Goal: Task Accomplishment & Management: Manage account settings

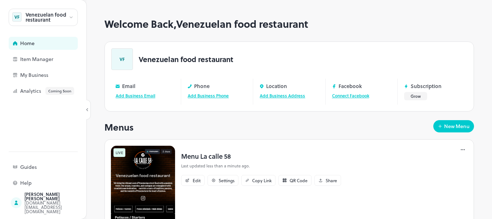
click at [132, 160] on img at bounding box center [143, 185] width 65 height 81
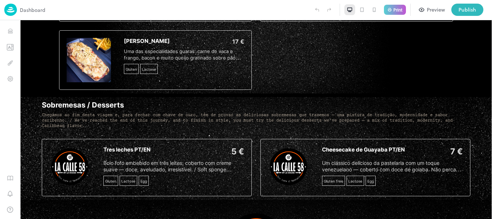
scroll to position [1128, 0]
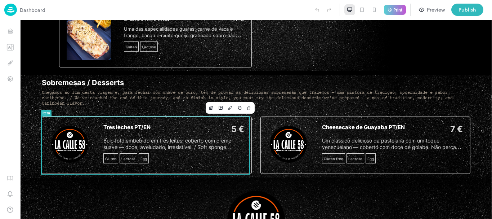
click at [224, 130] on div "5 €" at bounding box center [198, 129] width 92 height 10
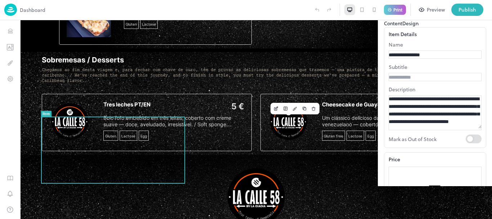
scroll to position [71, 0]
type input "*"
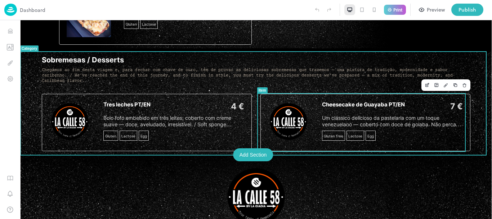
scroll to position [1128, 0]
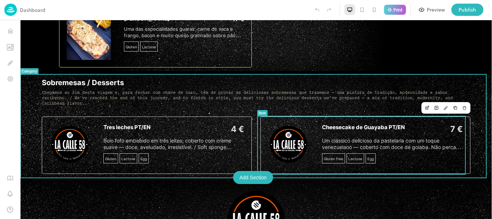
click at [306, 141] on div "Cheesecake de Guayaba PT/EN 7 € Um clássico delicioso da pastelaria com um toqu…" at bounding box center [365, 144] width 210 height 57
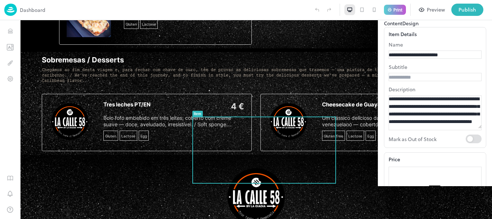
scroll to position [103, 0]
type input "*"
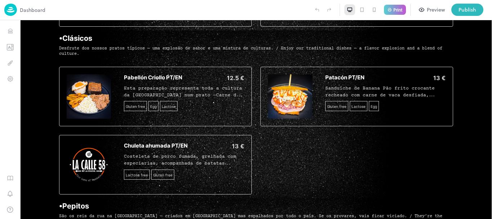
scroll to position [822, 0]
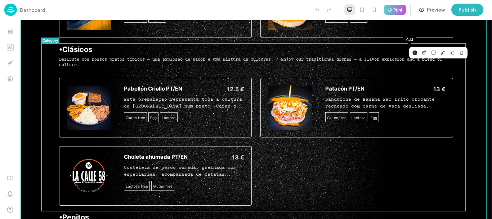
click at [412, 50] on icon "Add" at bounding box center [415, 52] width 6 height 5
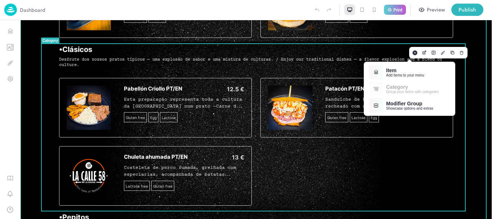
click at [387, 76] on div "Add items to your menu" at bounding box center [405, 75] width 38 height 4
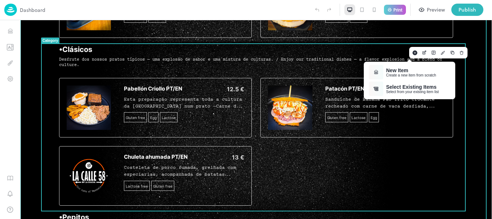
click at [387, 76] on div "Create a new item from scratch" at bounding box center [411, 75] width 50 height 4
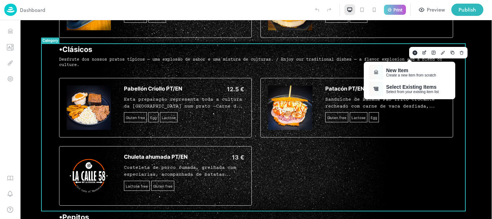
type input "**********"
type input "*********"
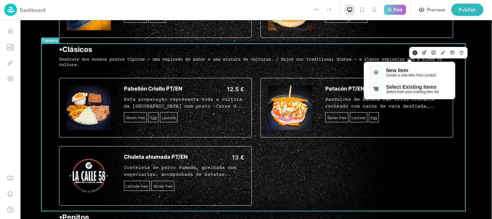
paste textarea "**********"
drag, startPoint x: 226, startPoint y: 171, endPoint x: 186, endPoint y: 170, distance: 40.3
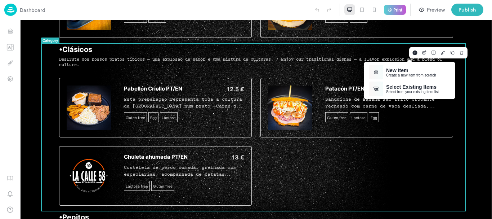
drag, startPoint x: 220, startPoint y: 146, endPoint x: 154, endPoint y: 145, distance: 66.2
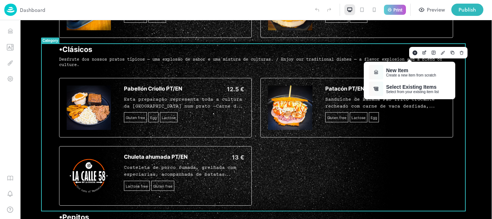
drag, startPoint x: 267, startPoint y: 163, endPoint x: 211, endPoint y: 162, distance: 56.9
type textarea "**********"
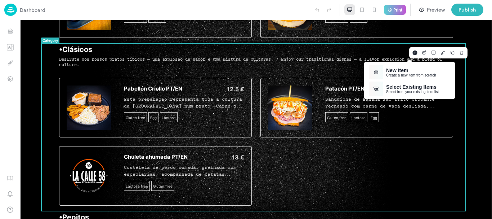
type input "**"
click at [171, 139] on li "Lactose" at bounding box center [243, 143] width 188 height 8
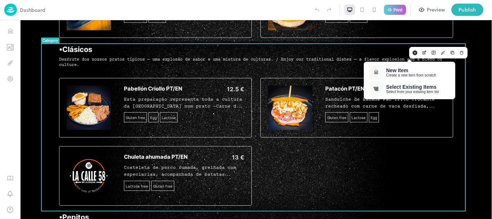
scroll to position [227, 0]
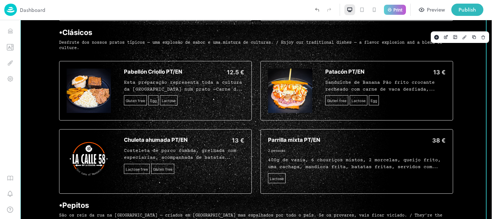
scroll to position [853, 0]
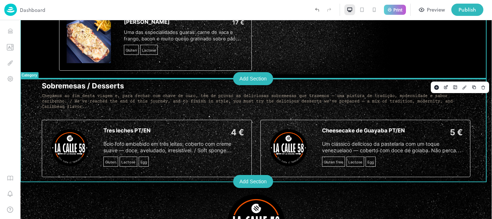
click at [484, 178] on div "Sobremesas / Desserts Chegámos ao fim desta viagem e, para fechar com chave de …" at bounding box center [256, 129] width 472 height 103
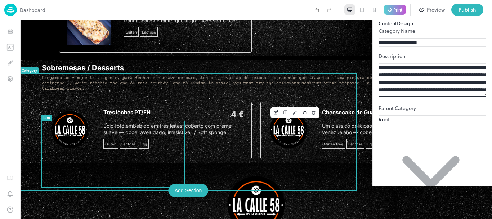
click at [89, 152] on div "Tres leches PT/EN 4 € Bolo fofo embebido em três leites, coberto com creme suav…" at bounding box center [147, 130] width 210 height 57
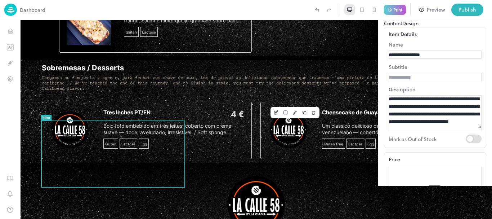
scroll to position [155, 0]
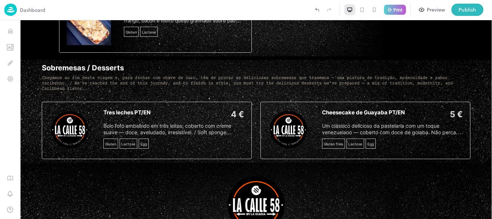
scroll to position [1129, 0]
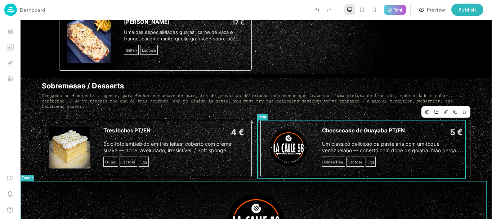
click at [292, 148] on img at bounding box center [288, 147] width 41 height 41
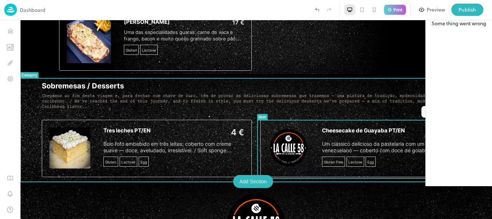
scroll to position [1147, 0]
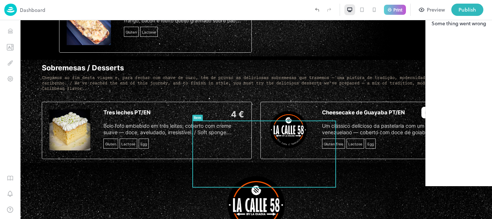
click at [483, 17] on icon at bounding box center [481, 13] width 9 height 9
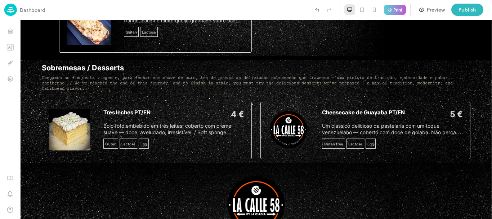
scroll to position [1129, 0]
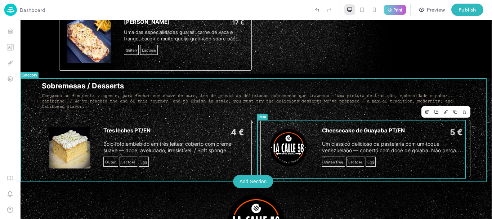
click at [287, 147] on img at bounding box center [288, 147] width 41 height 41
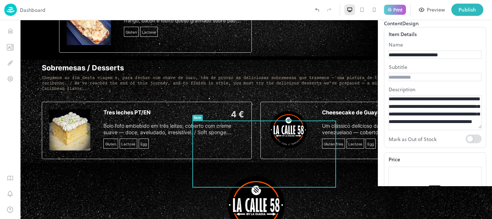
scroll to position [150, 0]
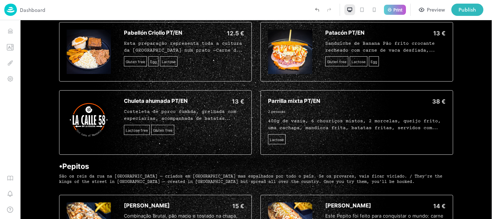
scroll to position [850, 0]
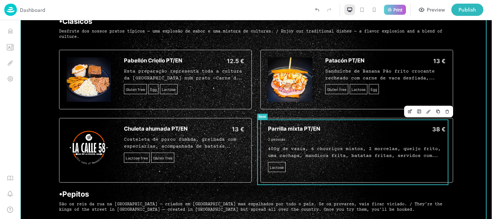
click at [294, 147] on span "400g de vazia, 6 chouriços mistos, 2 morcelas, queijo frito, uma cachapa, mandi…" at bounding box center [356, 152] width 177 height 14
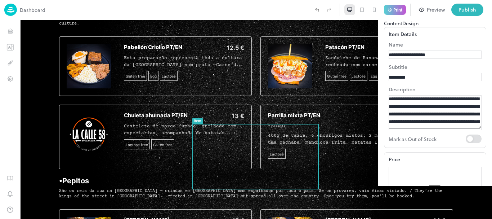
scroll to position [171, 0]
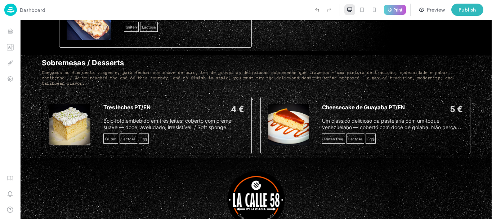
scroll to position [1169, 0]
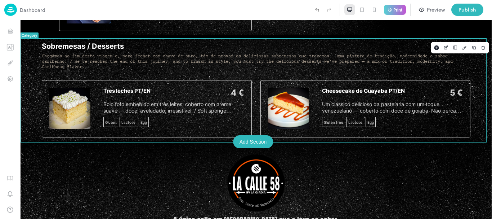
click at [250, 140] on div "Add Section" at bounding box center [253, 141] width 40 height 13
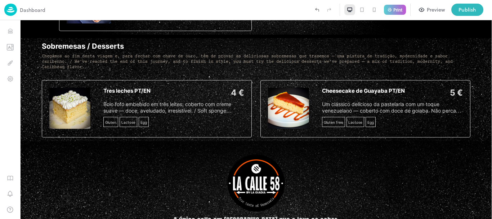
type input "**********"
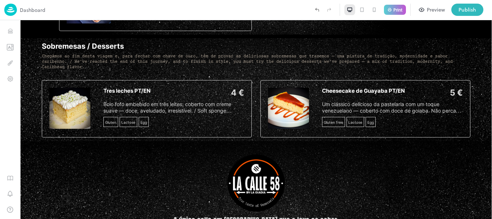
type input "******"
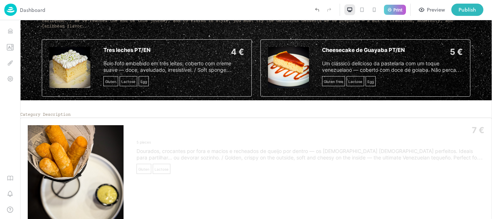
scroll to position [1268, 0]
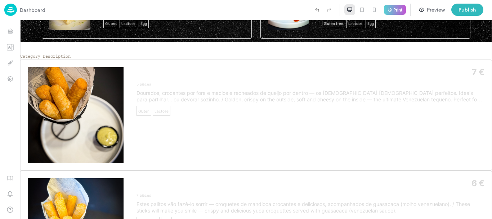
drag, startPoint x: 490, startPoint y: 93, endPoint x: 512, endPoint y: 195, distance: 104.9
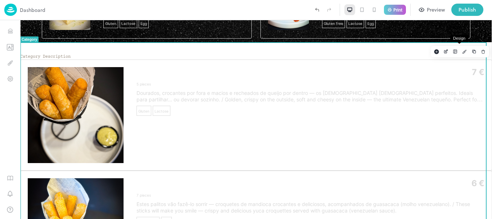
click at [462, 52] on icon "Design" at bounding box center [464, 51] width 5 height 5
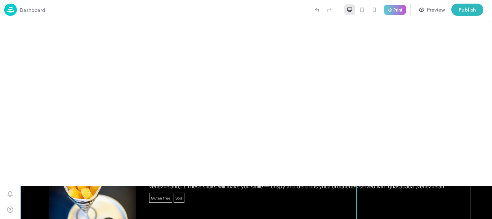
click at [188, 36] on p "Breakfast" at bounding box center [256, 31] width 428 height 9
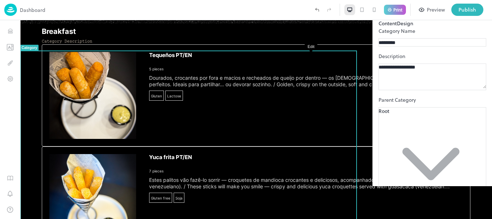
click at [443, 61] on icon "Edit" at bounding box center [445, 59] width 5 height 5
click at [190, 36] on p "Breakfast" at bounding box center [256, 31] width 428 height 9
drag, startPoint x: 429, startPoint y: 96, endPoint x: 342, endPoint y: 83, distance: 87.8
type input "**********"
click at [395, 88] on textarea "**********" at bounding box center [432, 75] width 108 height 25
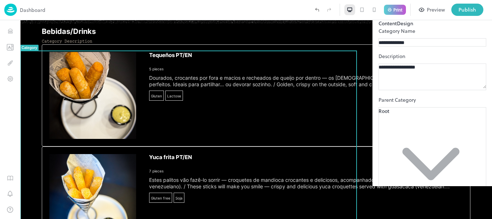
click at [422, 88] on textarea "**********" at bounding box center [432, 75] width 108 height 25
paste textarea "**********"
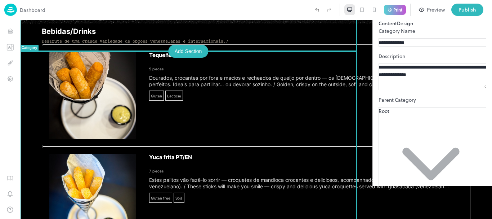
paste textarea "**********"
type textarea "**********"
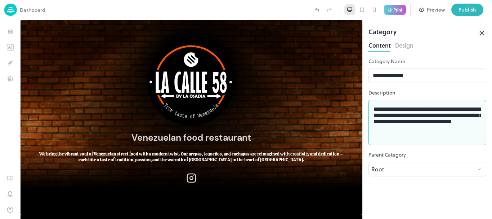
scroll to position [1286, 0]
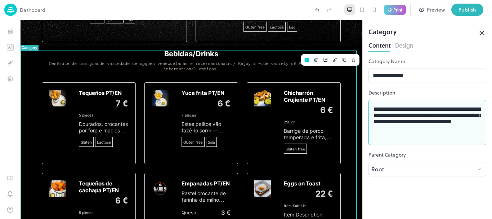
type textarea "**********"
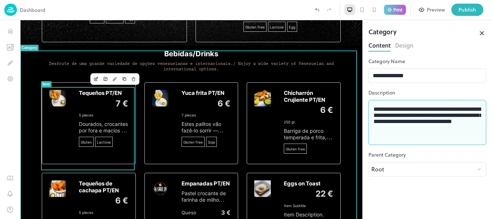
click at [96, 96] on span "Tequeños PT/EN" at bounding box center [100, 93] width 43 height 7
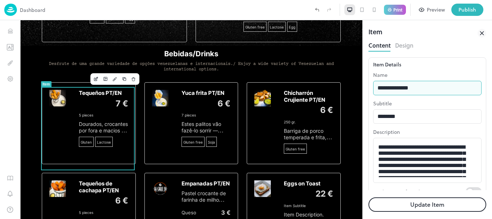
click at [396, 88] on input "**********" at bounding box center [427, 88] width 108 height 14
type input "**********"
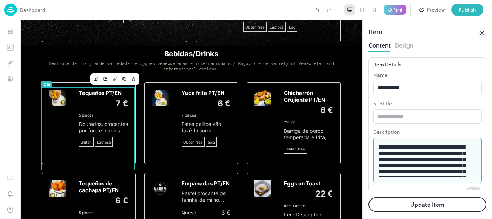
click at [406, 155] on textarea "**********" at bounding box center [424, 160] width 93 height 33
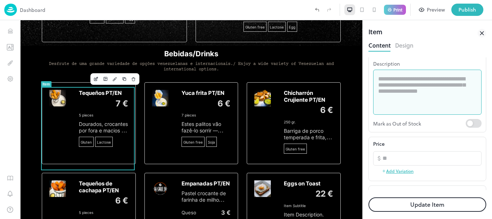
scroll to position [77, 0]
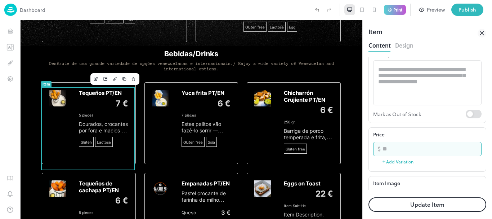
drag, startPoint x: 410, startPoint y: 152, endPoint x: 386, endPoint y: 152, distance: 24.1
click at [386, 152] on input "*" at bounding box center [431, 148] width 99 height 14
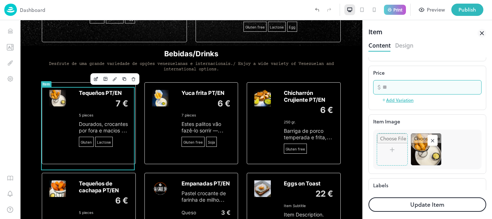
scroll to position [140, 0]
type input "*"
click at [433, 139] on rect at bounding box center [432, 139] width 7 height 7
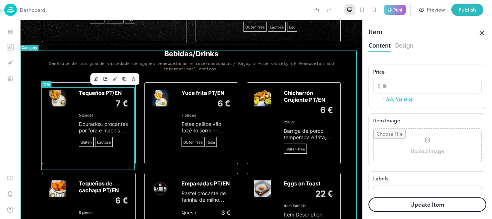
click at [416, 157] on input "file" at bounding box center [427, 145] width 108 height 33
type input "**********"
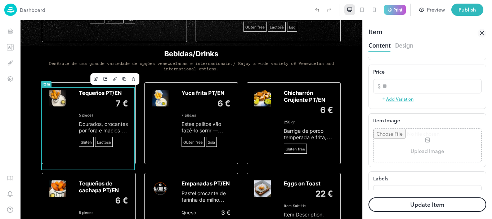
click at [390, 206] on button "Update Item" at bounding box center [427, 204] width 118 height 14
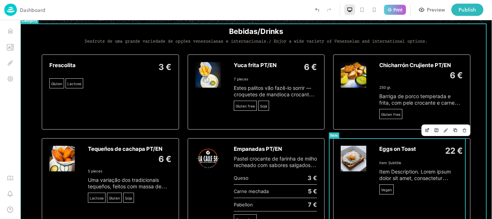
scroll to position [1268, 0]
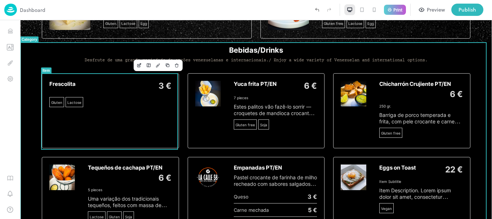
click at [117, 86] on div "3 €" at bounding box center [124, 86] width 94 height 10
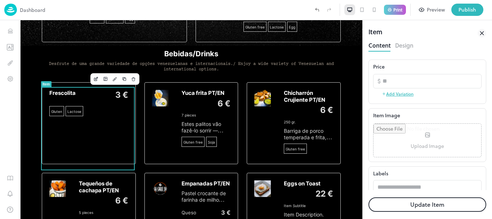
scroll to position [176, 0]
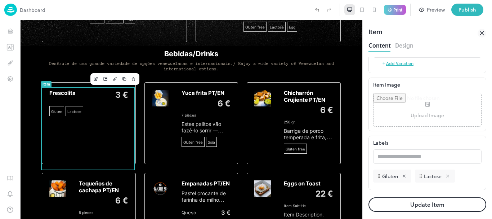
click at [446, 176] on icon at bounding box center [447, 175] width 5 height 5
click at [404, 176] on icon at bounding box center [403, 175] width 5 height 5
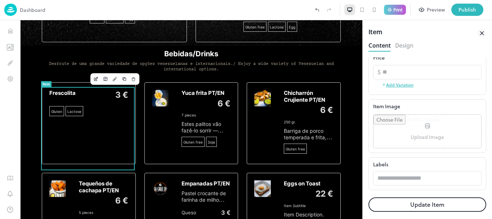
click at [406, 135] on input "file" at bounding box center [427, 130] width 108 height 33
type input "**********"
click at [417, 122] on input "file" at bounding box center [427, 130] width 108 height 33
click at [400, 134] on input "file" at bounding box center [427, 130] width 108 height 33
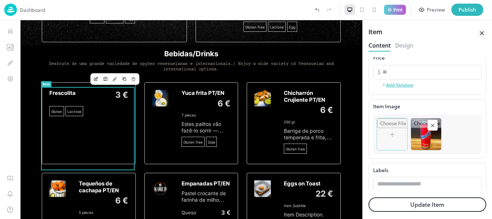
click at [388, 206] on button "Update Item" at bounding box center [427, 204] width 118 height 14
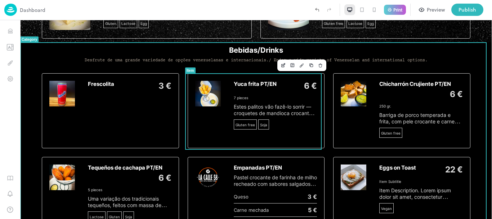
click at [251, 88] on div "Yuca frita PT/EN 6 €" at bounding box center [276, 86] width 84 height 10
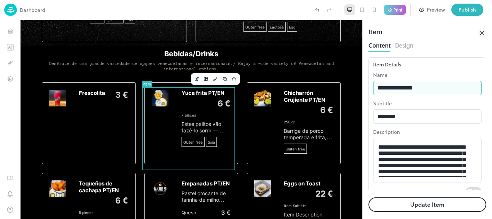
click at [417, 89] on input "**********" at bounding box center [427, 88] width 108 height 14
type input "*****"
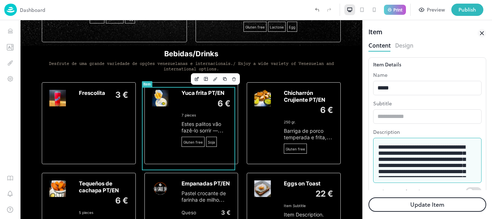
click at [402, 150] on textarea "**********" at bounding box center [424, 160] width 93 height 33
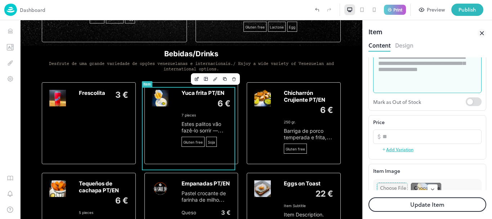
scroll to position [91, 0]
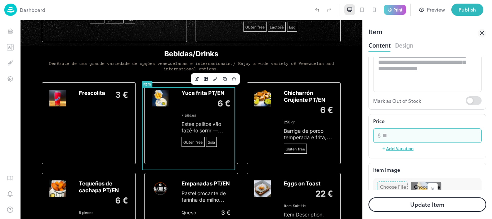
drag, startPoint x: 396, startPoint y: 137, endPoint x: 381, endPoint y: 137, distance: 14.4
click at [381, 137] on div "​ * ​" at bounding box center [427, 135] width 108 height 14
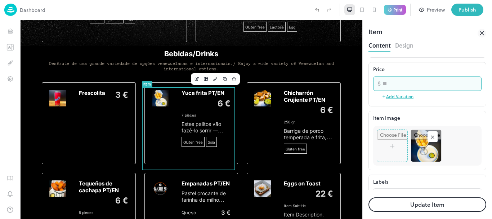
scroll to position [149, 0]
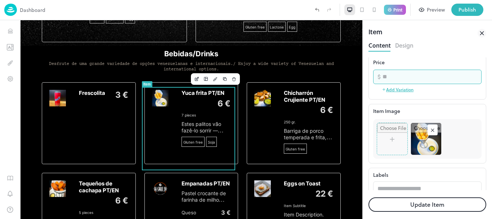
type input "*"
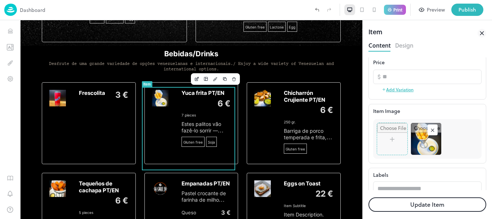
click at [433, 132] on rect at bounding box center [432, 129] width 7 height 7
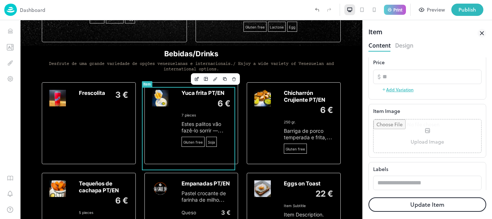
click at [404, 142] on input "file" at bounding box center [427, 135] width 108 height 33
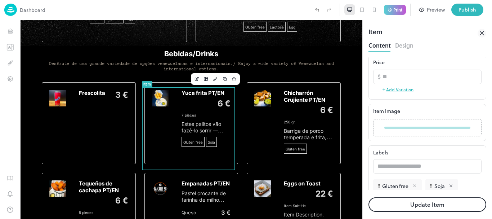
click at [415, 186] on icon at bounding box center [414, 185] width 5 height 5
click at [398, 185] on icon at bounding box center [398, 185] width 3 height 3
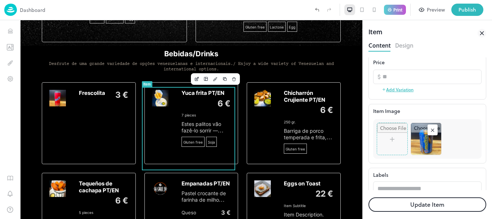
click at [402, 207] on button "Update Item" at bounding box center [427, 204] width 118 height 14
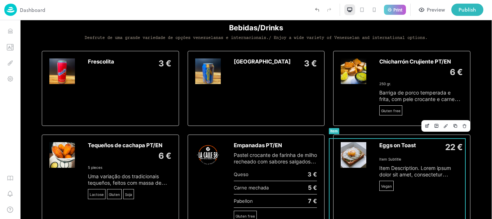
scroll to position [1264, 0]
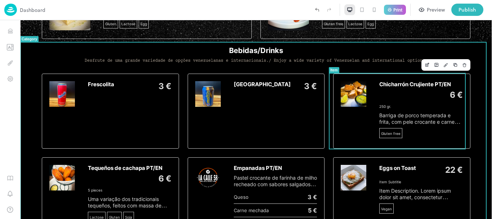
click at [394, 85] on span "Chicharrón Crujiente PT/EN" at bounding box center [415, 84] width 72 height 7
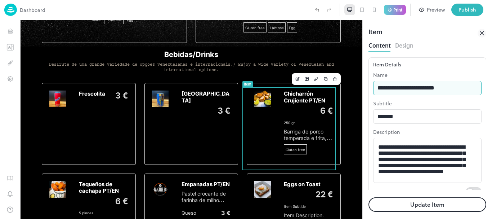
click at [399, 88] on input "**********" at bounding box center [427, 88] width 108 height 14
type input "**********"
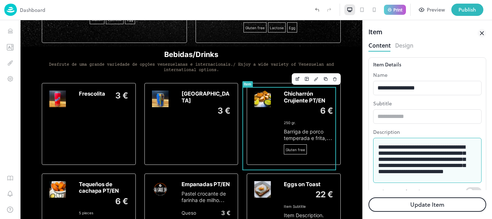
click at [422, 155] on textarea "**********" at bounding box center [424, 160] width 93 height 33
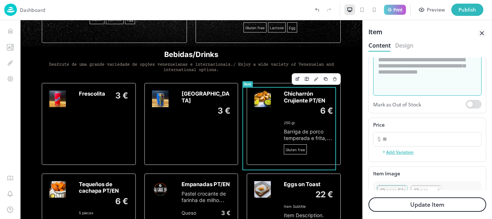
scroll to position [94, 0]
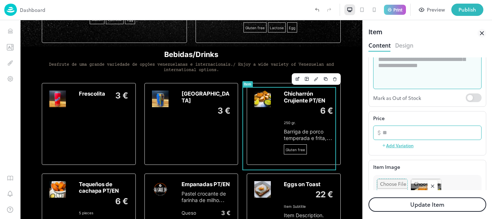
click at [392, 135] on input "*" at bounding box center [431, 132] width 99 height 14
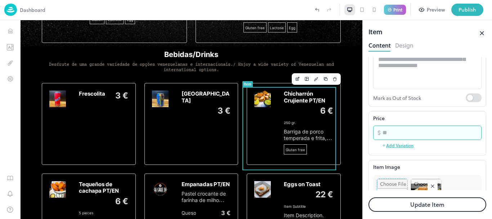
type input "*"
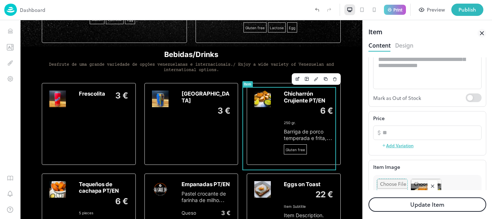
click at [433, 184] on rect at bounding box center [432, 185] width 7 height 7
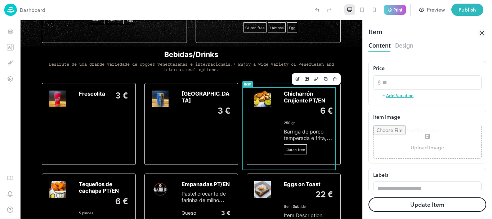
scroll to position [151, 0]
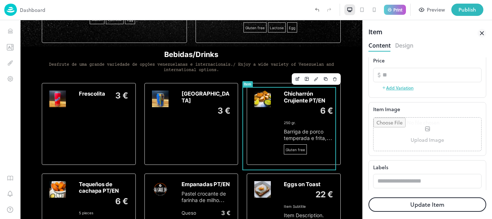
click at [429, 129] on input "file" at bounding box center [427, 133] width 108 height 33
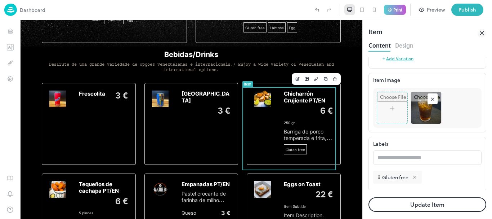
scroll to position [181, 0]
click at [414, 173] on icon at bounding box center [414, 175] width 5 height 5
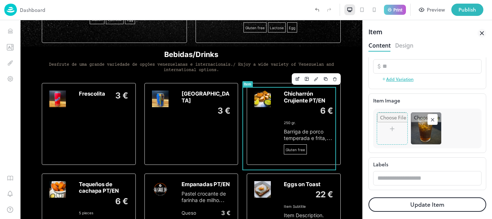
click at [399, 202] on button "Update Item" at bounding box center [427, 204] width 118 height 14
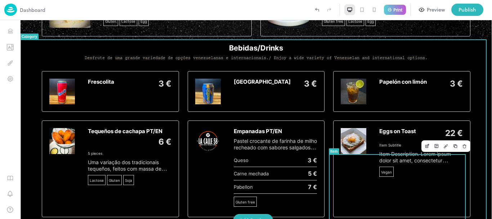
scroll to position [1264, 0]
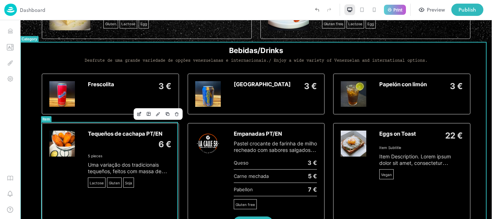
click at [106, 128] on div "Tequeños de cachapa PT/EN 6 € 5 pieces Uma variação dos tradicionais tequeños, …" at bounding box center [110, 171] width 137 height 96
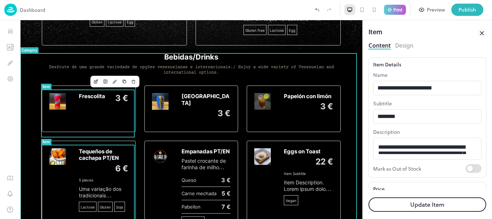
scroll to position [1266, 0]
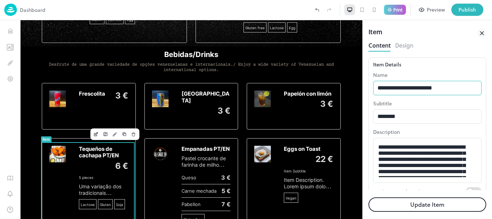
click at [421, 94] on input "**********" at bounding box center [427, 88] width 108 height 14
type input "**********"
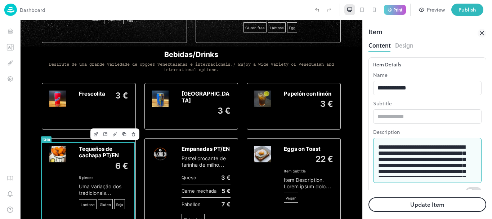
click at [426, 149] on textarea "**********" at bounding box center [424, 160] width 93 height 33
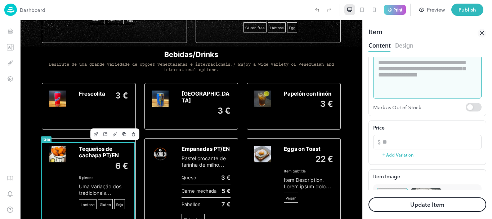
scroll to position [86, 0]
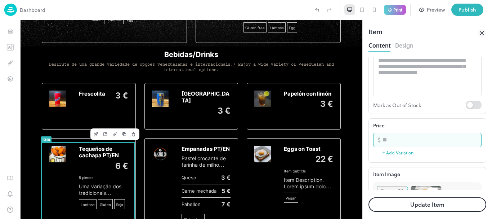
drag, startPoint x: 387, startPoint y: 143, endPoint x: 379, endPoint y: 143, distance: 8.3
click at [379, 143] on div "​ * ​" at bounding box center [427, 139] width 108 height 14
type input "*"
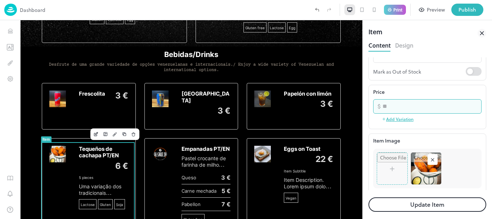
scroll to position [134, 0]
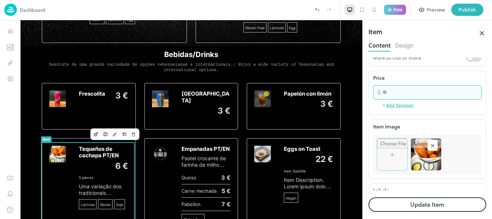
type input "***"
click at [434, 145] on rect at bounding box center [432, 145] width 7 height 7
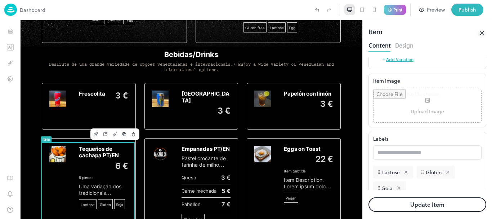
scroll to position [186, 0]
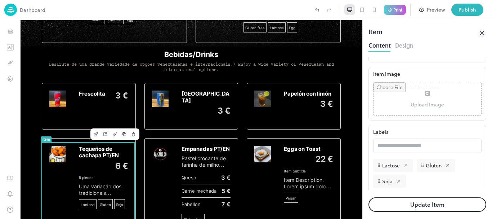
click at [406, 163] on icon at bounding box center [405, 164] width 5 height 5
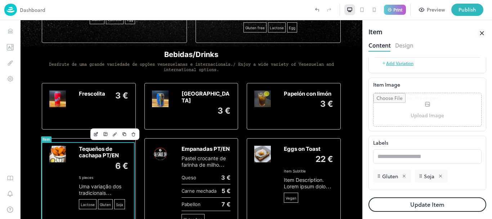
click at [406, 163] on div "Gluten Soja To pick up a draggable item, press the space bar. While dragging, u…" at bounding box center [427, 174] width 108 height 22
click at [405, 176] on icon at bounding box center [403, 175] width 3 height 3
click at [405, 176] on div "Soja" at bounding box center [389, 175] width 33 height 13
click at [399, 176] on icon at bounding box center [398, 175] width 3 height 3
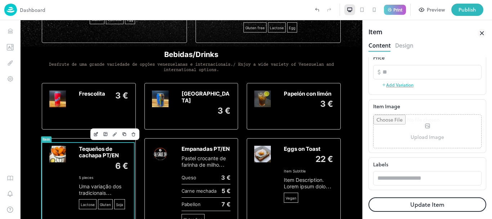
click at [392, 202] on button "Update Item" at bounding box center [427, 204] width 118 height 14
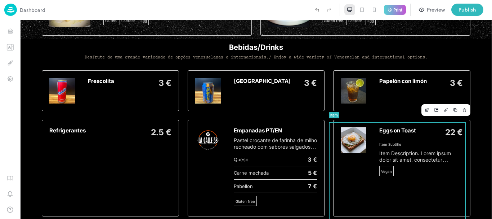
scroll to position [1259, 0]
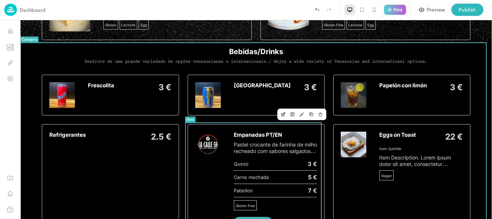
click at [247, 138] on div "Empanadas PT/EN Pastel crocante de farinha de milho recheado com sabores salgad…" at bounding box center [276, 171] width 84 height 81
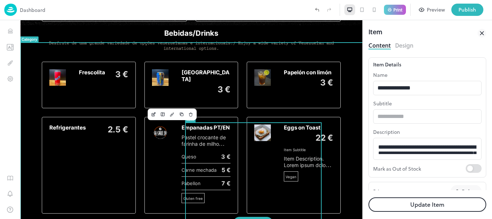
type input "*****"
type input "**********"
type input "********"
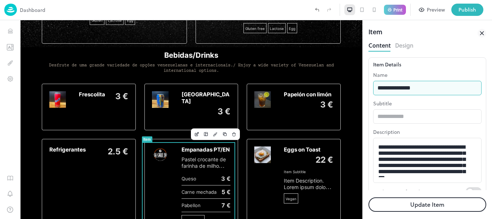
click at [420, 87] on input "**********" at bounding box center [427, 88] width 108 height 14
type input "****"
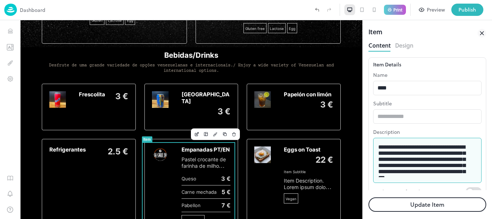
click at [396, 161] on textarea "**********" at bounding box center [424, 160] width 93 height 33
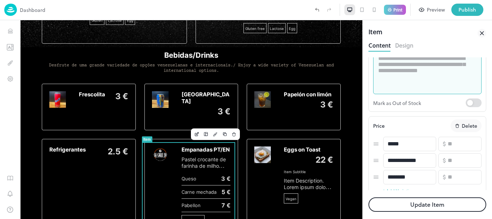
scroll to position [97, 0]
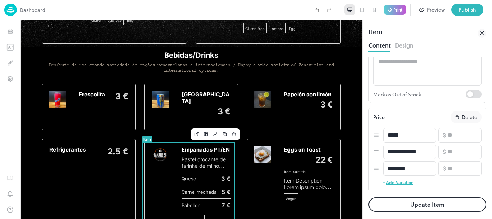
click at [462, 117] on p "Delete" at bounding box center [469, 117] width 15 height 8
click at [471, 133] on rect "button" at bounding box center [473, 134] width 5 height 5
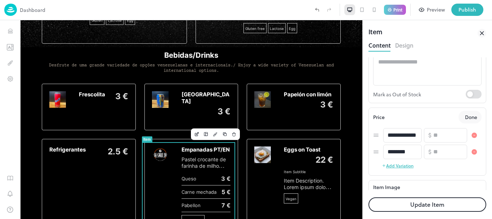
click at [471, 133] on rect "button" at bounding box center [473, 134] width 5 height 5
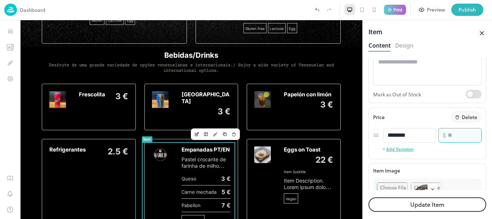
type input "*"
click at [467, 133] on input "*" at bounding box center [464, 135] width 34 height 14
click at [464, 119] on p "Delete" at bounding box center [469, 117] width 15 height 8
click at [471, 133] on rect "button" at bounding box center [473, 134] width 5 height 5
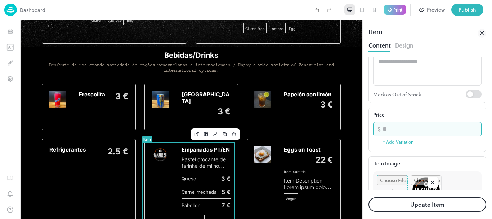
drag, startPoint x: 436, startPoint y: 129, endPoint x: 392, endPoint y: 129, distance: 43.9
click at [392, 129] on input "*" at bounding box center [431, 129] width 99 height 14
drag, startPoint x: 397, startPoint y: 123, endPoint x: 381, endPoint y: 129, distance: 17.2
click at [381, 129] on div "​ * ​" at bounding box center [427, 129] width 108 height 14
type input "*"
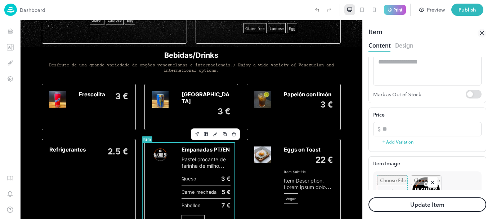
click at [424, 207] on button "Update Item" at bounding box center [427, 204] width 118 height 14
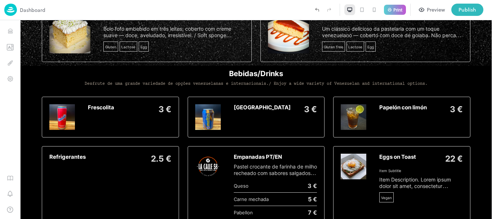
scroll to position [1225, 0]
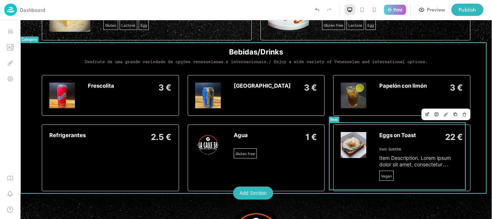
click at [383, 132] on span "Eggs on Toast" at bounding box center [397, 135] width 37 height 7
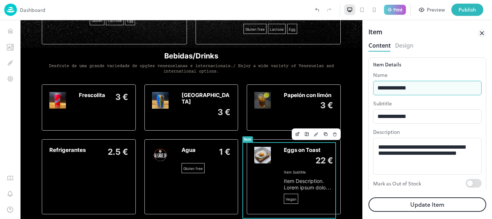
drag, startPoint x: 415, startPoint y: 111, endPoint x: 388, endPoint y: 112, distance: 26.7
type input "**********"
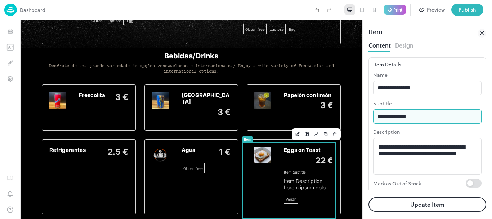
click at [380, 118] on input "**********" at bounding box center [427, 116] width 108 height 14
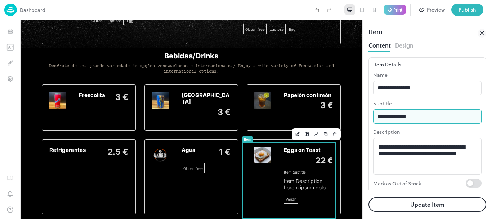
click at [380, 118] on input "**********" at bounding box center [427, 116] width 108 height 14
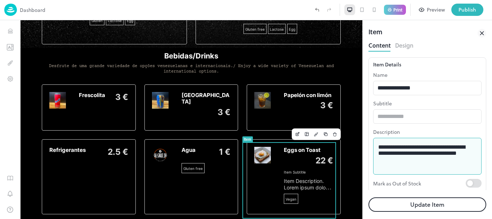
click at [389, 155] on textarea "**********" at bounding box center [424, 156] width 93 height 25
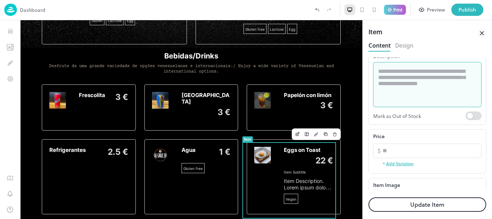
scroll to position [91, 0]
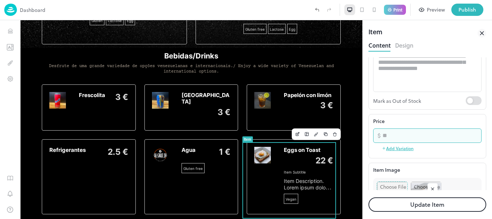
drag, startPoint x: 390, startPoint y: 133, endPoint x: 382, endPoint y: 135, distance: 8.1
click at [382, 135] on div "​ ** ​" at bounding box center [427, 135] width 108 height 14
type input "*"
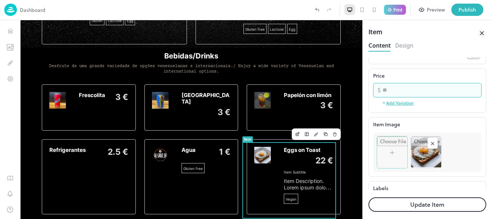
scroll to position [156, 0]
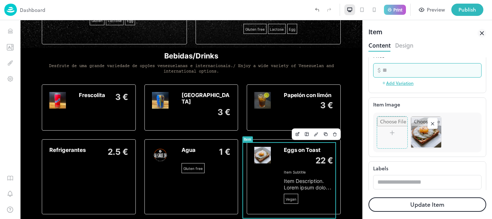
type input "***"
click at [431, 124] on rect at bounding box center [432, 123] width 7 height 7
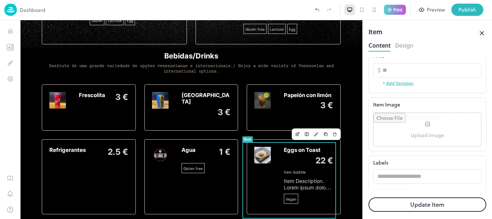
click at [422, 206] on button "Update Item" at bounding box center [427, 204] width 118 height 14
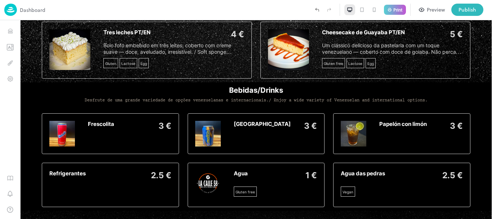
scroll to position [1225, 0]
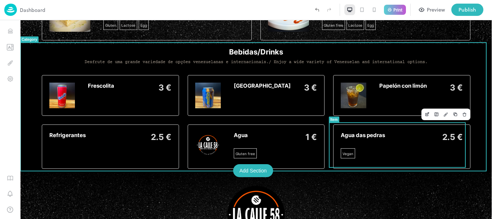
click at [388, 153] on div "Agua das pedras 2.5 € Vegan" at bounding box center [402, 146] width 122 height 29
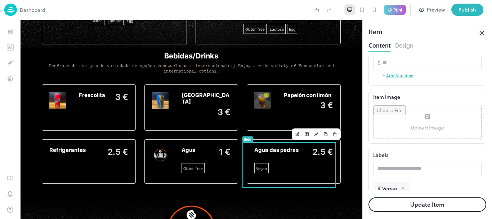
scroll to position [176, 0]
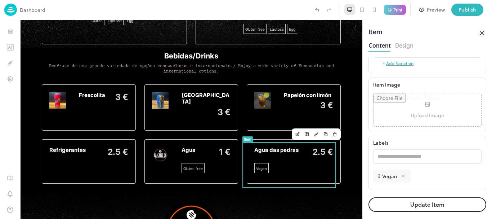
click at [402, 174] on icon at bounding box center [402, 175] width 5 height 5
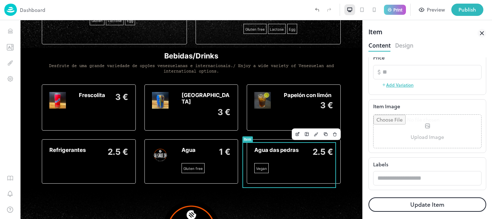
scroll to position [154, 0]
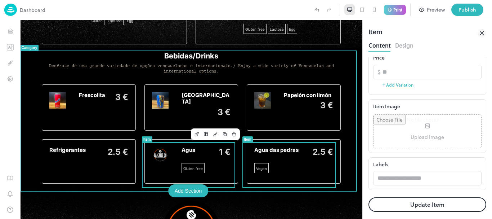
click at [188, 189] on div "Add Section" at bounding box center [188, 190] width 40 height 13
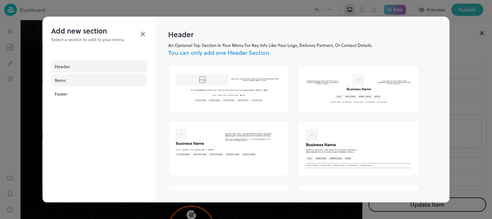
click at [105, 83] on div "Items" at bounding box center [99, 80] width 96 height 12
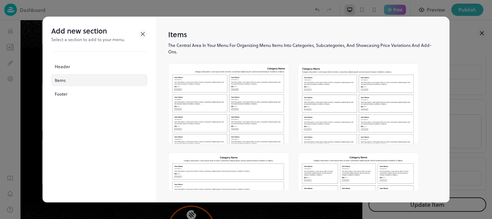
click at [324, 168] on img at bounding box center [358, 193] width 120 height 80
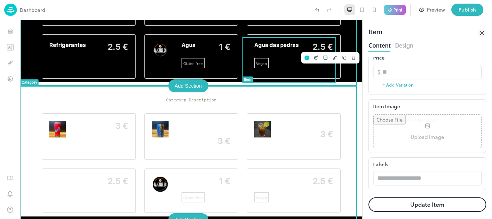
scroll to position [1289, 0]
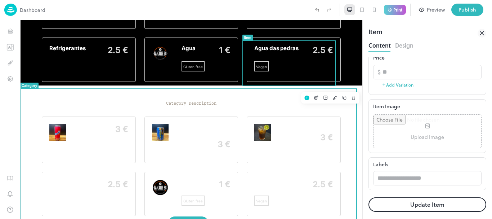
click at [264, 105] on p "Category Description" at bounding box center [191, 103] width 299 height 5
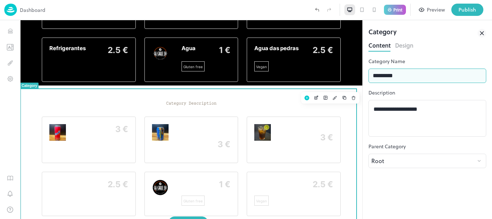
drag, startPoint x: 431, startPoint y: 97, endPoint x: 289, endPoint y: 109, distance: 142.7
click at [289, 106] on p "Category Description" at bounding box center [191, 103] width 299 height 5
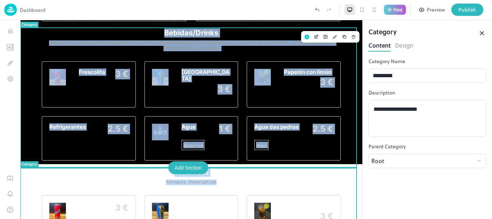
scroll to position [1162, 0]
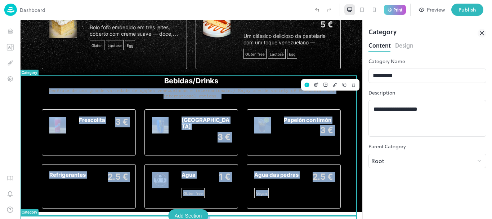
drag, startPoint x: 289, startPoint y: 109, endPoint x: 434, endPoint y: 97, distance: 145.6
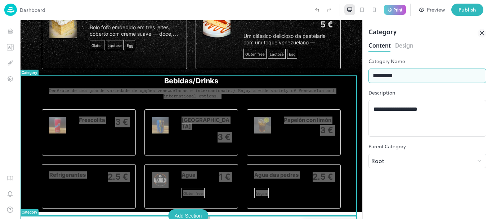
click at [414, 77] on input "*********" at bounding box center [427, 75] width 118 height 14
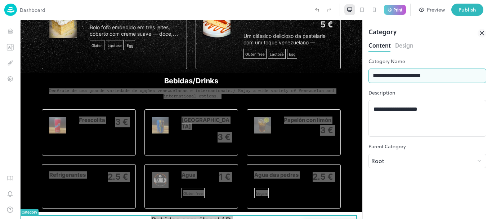
drag, startPoint x: 435, startPoint y: 74, endPoint x: 428, endPoint y: 75, distance: 7.6
click at [428, 75] on input "**********" at bounding box center [427, 75] width 118 height 14
paste input "**********"
type input "**********"
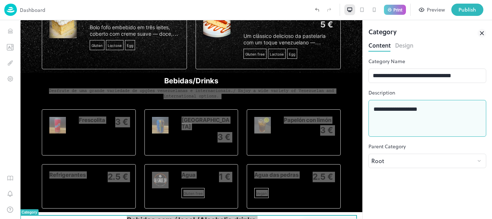
click at [396, 110] on textarea "**********" at bounding box center [427, 118] width 108 height 25
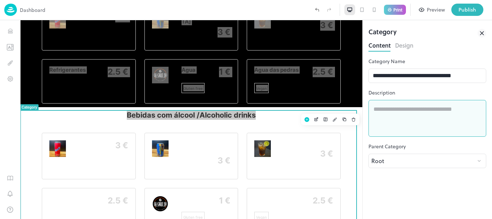
scroll to position [1315, 0]
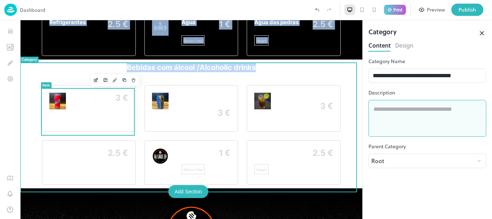
click at [111, 103] on div "3 €" at bounding box center [117, 98] width 21 height 10
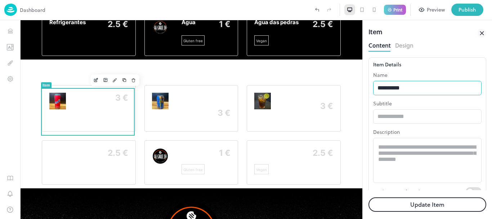
click at [387, 87] on input "**********" at bounding box center [427, 88] width 108 height 14
type input "**********"
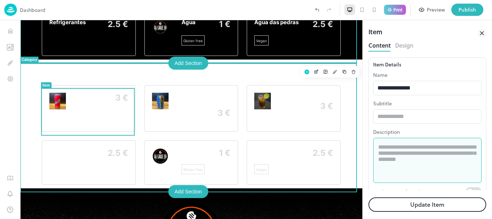
paste textarea "**********"
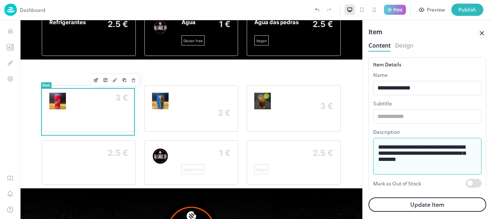
paste textarea "**********"
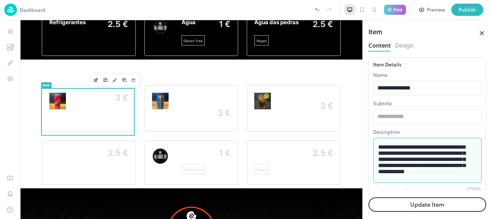
scroll to position [17, 0]
type textarea "**********"
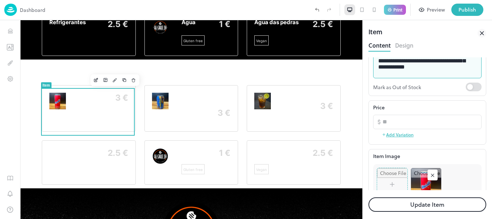
scroll to position [106, 0]
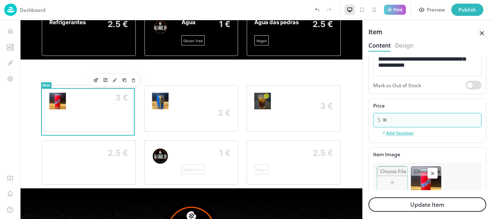
drag, startPoint x: 384, startPoint y: 117, endPoint x: 381, endPoint y: 119, distance: 3.9
click at [381, 119] on div "​ * ​" at bounding box center [427, 120] width 108 height 14
type input "*"
click at [431, 173] on rect at bounding box center [432, 173] width 7 height 7
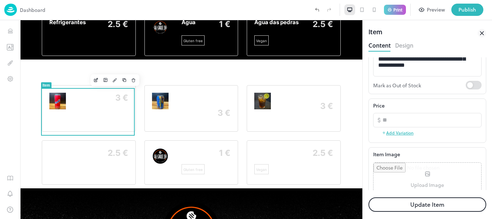
click at [410, 174] on input "file" at bounding box center [427, 178] width 108 height 33
click at [391, 203] on button "Update Item" at bounding box center [427, 204] width 118 height 14
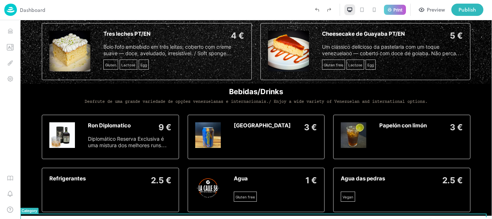
scroll to position [1189, 0]
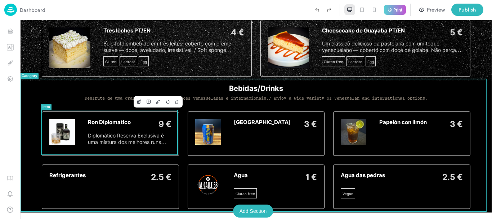
click at [130, 129] on div "Ron Diplomatico 9 € Diplomático Reserva Exclusiva é uma mistura dos melhores ru…" at bounding box center [130, 133] width 84 height 29
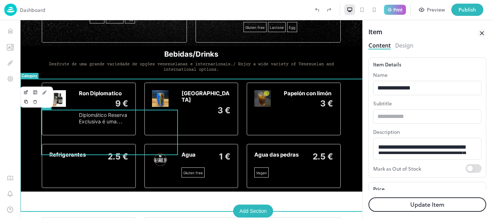
scroll to position [1151, 0]
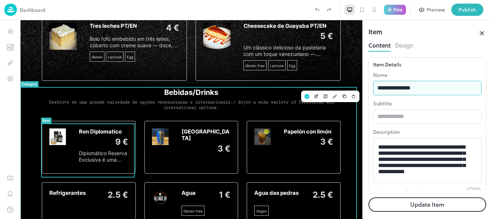
drag, startPoint x: 462, startPoint y: 114, endPoint x: 352, endPoint y: 94, distance: 111.6
click at [352, 94] on button "Delete" at bounding box center [353, 95] width 9 height 9
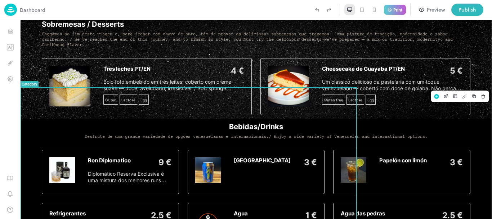
scroll to position [1189, 0]
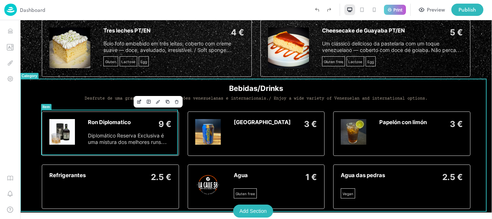
click at [147, 125] on div "9 €" at bounding box center [151, 124] width 39 height 10
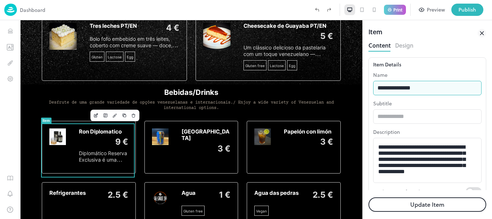
click at [419, 83] on input "**********" at bounding box center [427, 88] width 108 height 14
type input "**********"
click at [406, 148] on textarea "**********" at bounding box center [424, 160] width 93 height 33
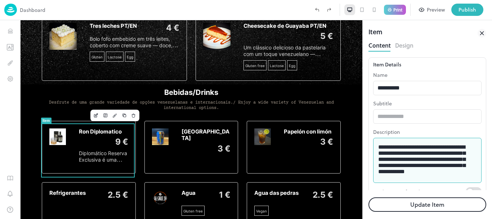
click at [406, 148] on textarea "**********" at bounding box center [424, 160] width 93 height 33
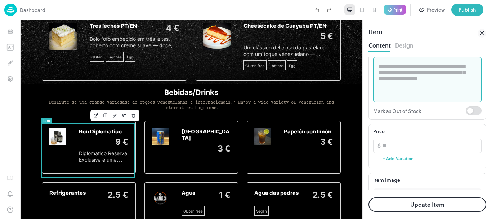
scroll to position [82, 0]
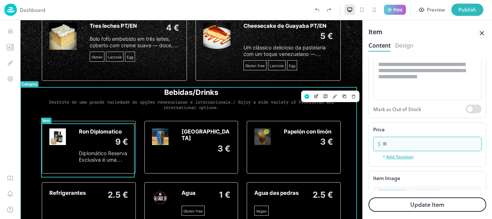
drag, startPoint x: 425, startPoint y: 163, endPoint x: 345, endPoint y: 142, distance: 83.0
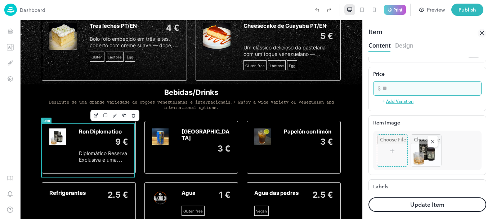
scroll to position [139, 0]
type input "*"
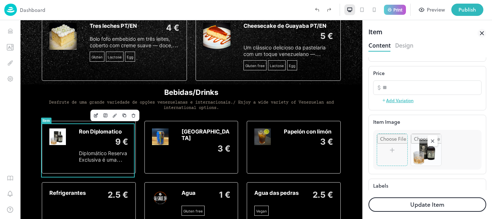
click at [433, 138] on rect at bounding box center [432, 140] width 7 height 7
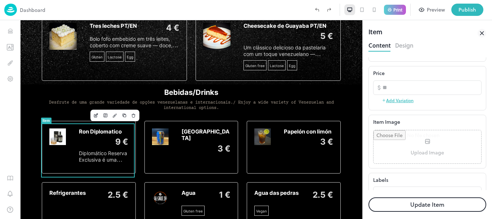
click at [420, 141] on input "file" at bounding box center [427, 146] width 108 height 33
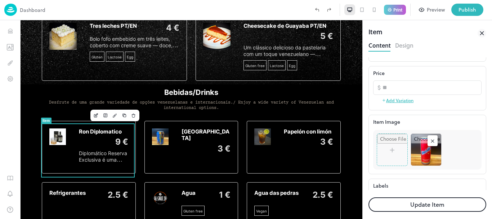
click at [396, 208] on button "Update Item" at bounding box center [427, 204] width 118 height 14
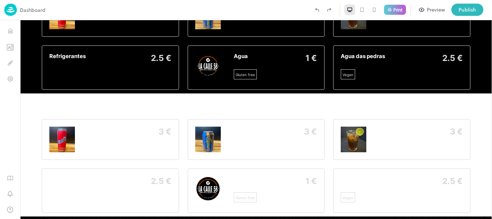
scroll to position [1352, 0]
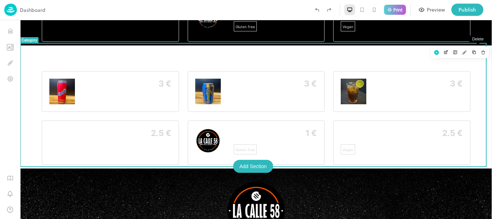
click at [478, 50] on button "Delete" at bounding box center [482, 52] width 9 height 9
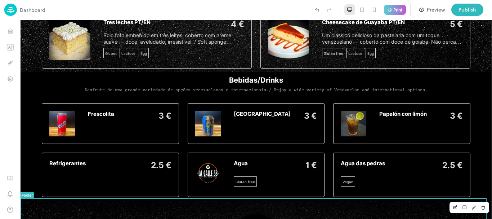
scroll to position [1194, 0]
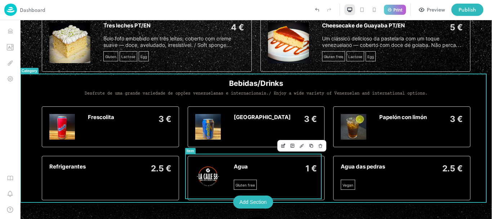
click at [247, 199] on div "Add Section" at bounding box center [253, 201] width 40 height 13
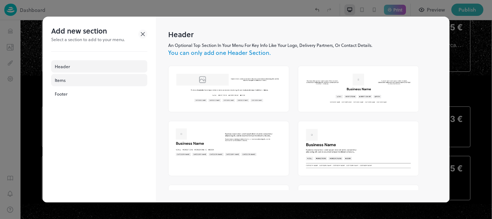
click at [107, 80] on div "Items" at bounding box center [99, 80] width 96 height 12
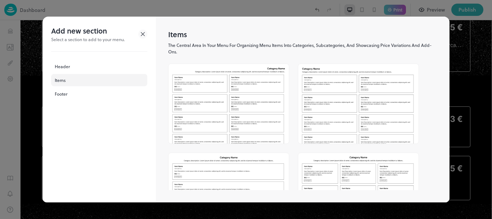
click at [343, 183] on img at bounding box center [358, 193] width 120 height 80
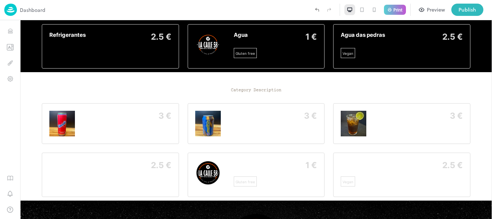
scroll to position [1329, 0]
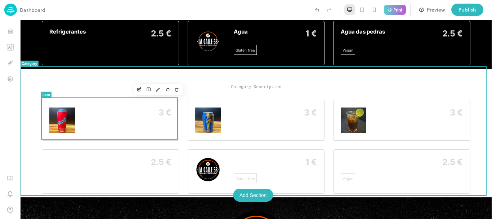
click at [123, 121] on div "Frescolita 3 €" at bounding box center [130, 115] width 84 height 16
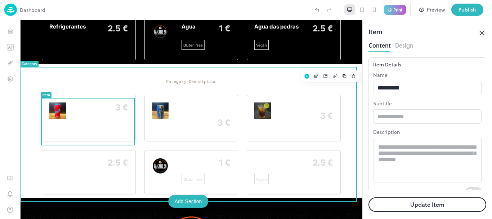
click at [221, 76] on p "Breakfast" at bounding box center [191, 71] width 299 height 9
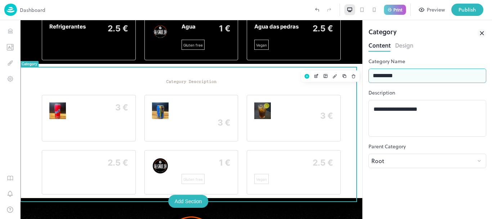
drag, startPoint x: 426, startPoint y: 96, endPoint x: 383, endPoint y: 98, distance: 42.2
type input "*"
type input "**********"
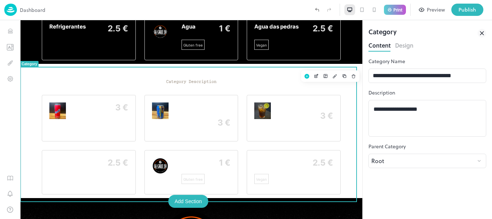
click at [413, 46] on button "Design" at bounding box center [404, 45] width 18 height 10
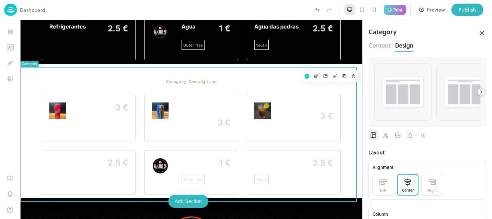
click at [410, 134] on icon "Background" at bounding box center [410, 134] width 4 height 5
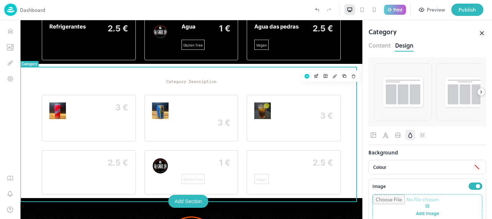
click at [474, 165] on div at bounding box center [476, 167] width 5 height 5
click at [422, 194] on div at bounding box center [422, 190] width 10 height 10
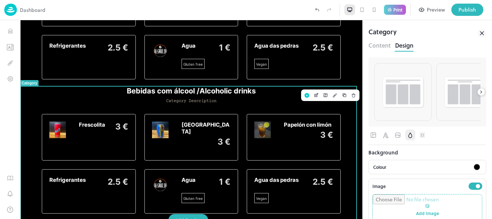
scroll to position [1307, 0]
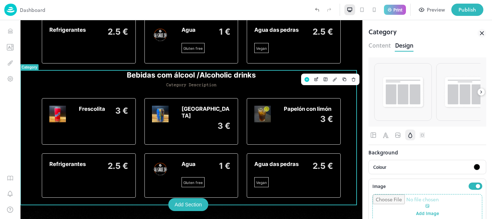
click at [178, 86] on p "Category Description" at bounding box center [191, 84] width 299 height 5
click at [178, 88] on p "Category Description" at bounding box center [191, 84] width 299 height 5
click at [186, 88] on p "Category Description" at bounding box center [191, 84] width 299 height 5
click at [386, 49] on div "Content Design" at bounding box center [427, 46] width 118 height 12
click at [386, 49] on button "Content" at bounding box center [379, 45] width 22 height 10
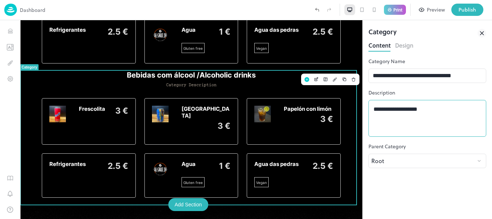
click at [393, 110] on textarea "**********" at bounding box center [427, 118] width 108 height 25
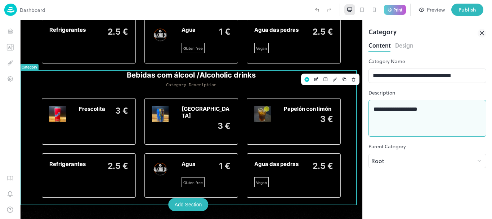
click at [393, 110] on textarea "**********" at bounding box center [427, 118] width 108 height 25
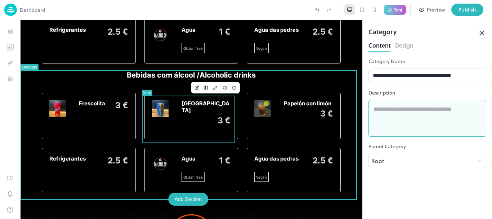
click at [132, 119] on div "Frescolita 3 €" at bounding box center [89, 116] width 94 height 46
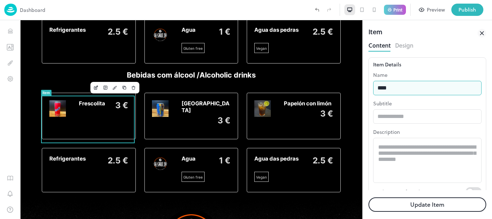
type input "**********"
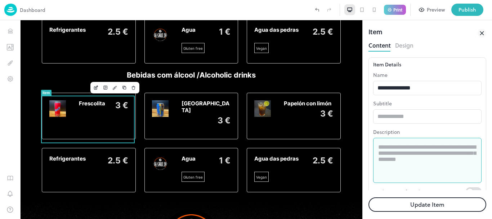
click at [410, 158] on textarea at bounding box center [427, 160] width 98 height 33
paste textarea "**********"
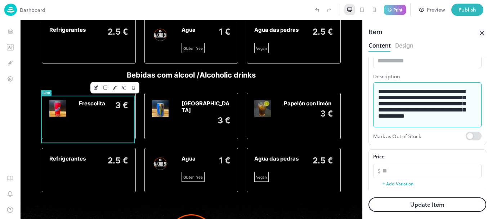
scroll to position [68, 0]
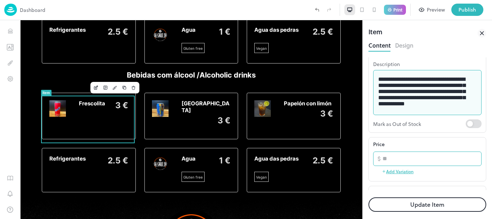
type textarea "**********"
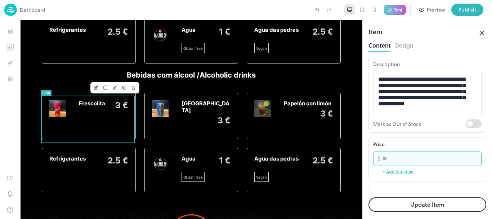
drag, startPoint x: 397, startPoint y: 163, endPoint x: 363, endPoint y: 162, distance: 34.2
click at [363, 162] on div "**********" at bounding box center [427, 119] width 129 height 198
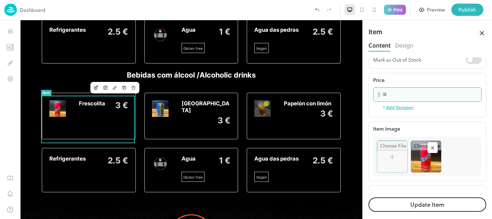
scroll to position [145, 0]
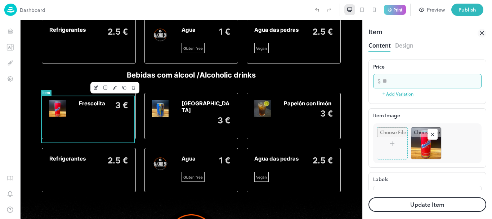
type input "*"
click at [432, 131] on rect at bounding box center [432, 134] width 7 height 7
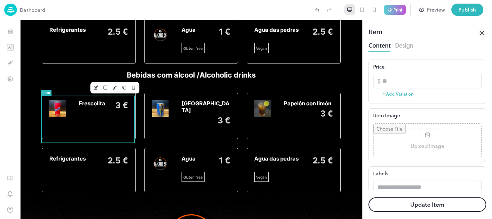
click at [403, 139] on input "file" at bounding box center [427, 139] width 108 height 33
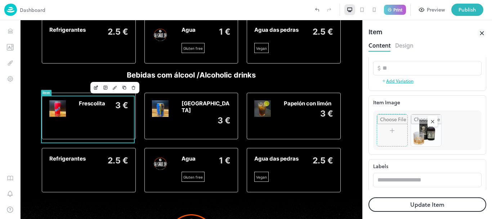
scroll to position [160, 0]
click at [451, 202] on button "Update Item" at bounding box center [427, 204] width 118 height 14
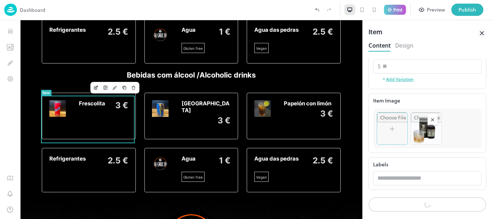
scroll to position [159, 0]
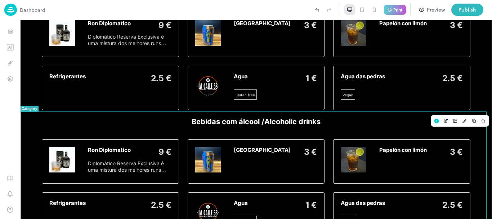
scroll to position [1294, 0]
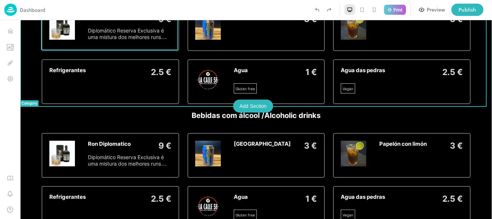
click at [123, 33] on span "Diplomático Reserva Exclusiva é uma mistura dos melhores runs envelhecidos até …" at bounding box center [126, 46] width 76 height 39
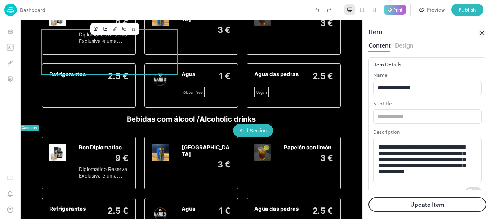
click at [124, 33] on div at bounding box center [114, 29] width 49 height 12
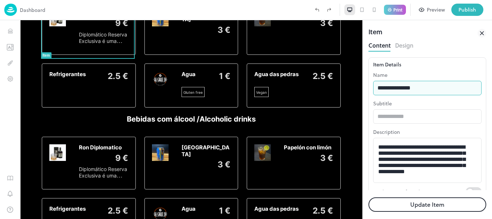
click at [409, 90] on input "**********" at bounding box center [427, 88] width 108 height 14
type input "*"
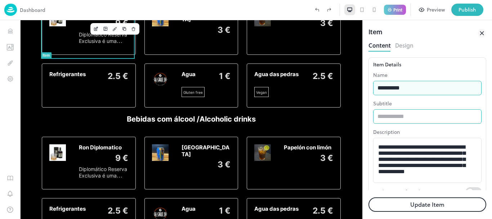
type input "**********"
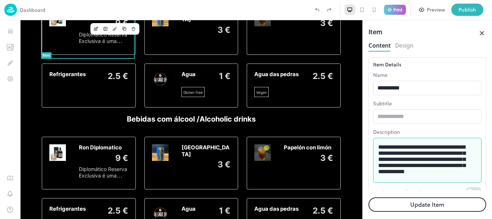
click at [413, 156] on textarea "**********" at bounding box center [424, 160] width 93 height 33
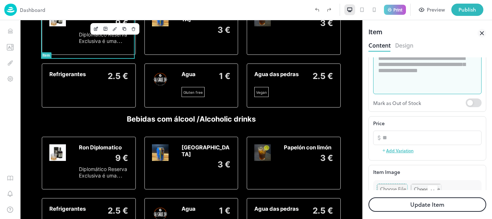
scroll to position [90, 0]
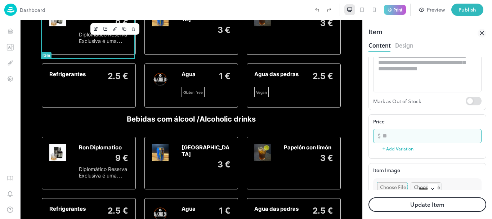
drag, startPoint x: 450, startPoint y: 152, endPoint x: 332, endPoint y: 160, distance: 118.0
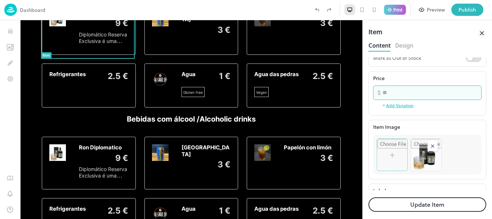
scroll to position [150, 0]
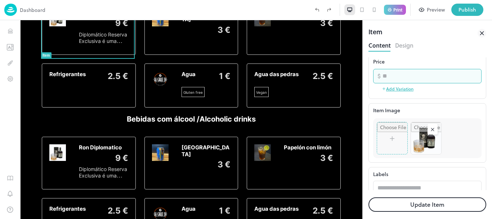
type input "*"
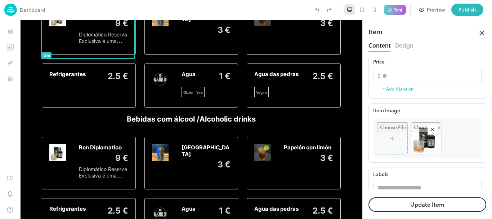
click at [432, 131] on rect at bounding box center [432, 129] width 7 height 7
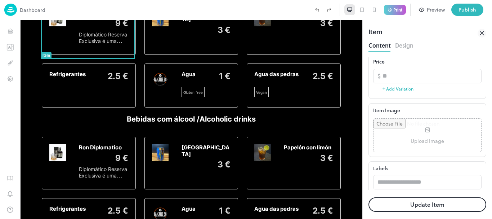
click at [424, 135] on input "file" at bounding box center [427, 134] width 108 height 33
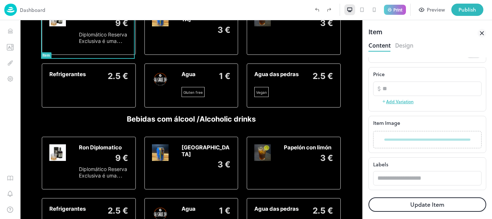
click at [396, 207] on button "Update Item" at bounding box center [427, 204] width 118 height 14
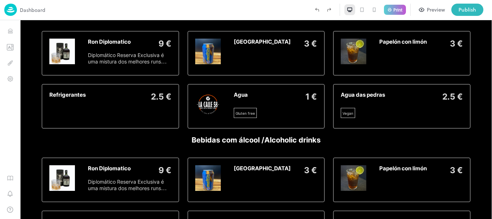
scroll to position [1294, 0]
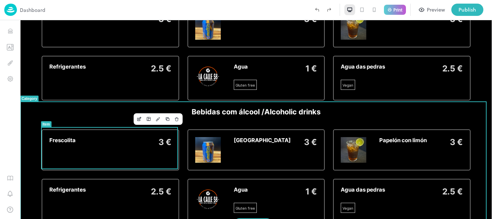
click at [170, 130] on div "Frescolita 3 €" at bounding box center [110, 149] width 137 height 41
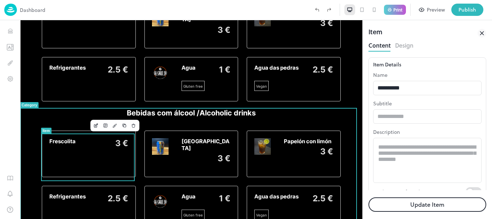
click at [131, 127] on icon "Delete" at bounding box center [133, 125] width 5 height 5
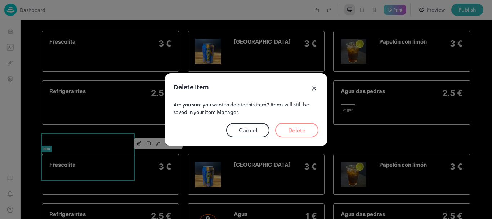
scroll to position [1294, 0]
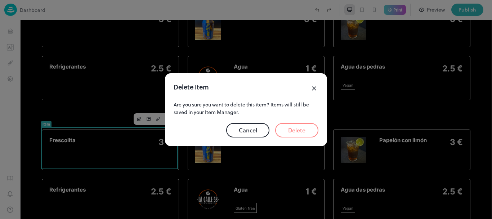
click at [293, 127] on button "Delete" at bounding box center [296, 130] width 43 height 14
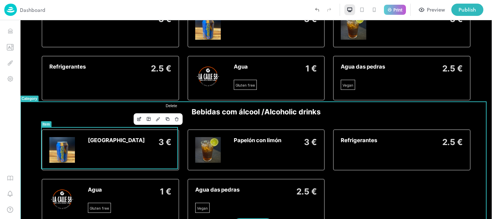
click at [174, 120] on icon "Delete" at bounding box center [176, 118] width 5 height 5
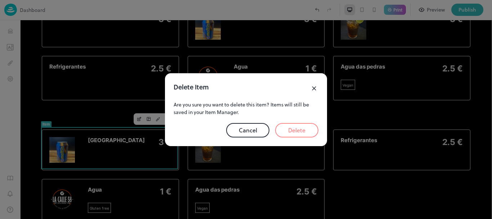
click at [296, 130] on button "Delete" at bounding box center [296, 130] width 43 height 14
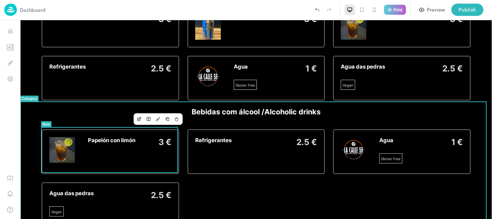
click at [161, 148] on div "Papelón con [PERSON_NAME] 3 €" at bounding box center [130, 145] width 84 height 16
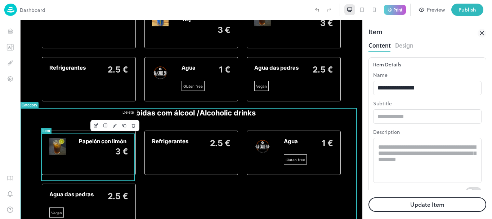
click at [129, 128] on button "Delete" at bounding box center [133, 125] width 9 height 9
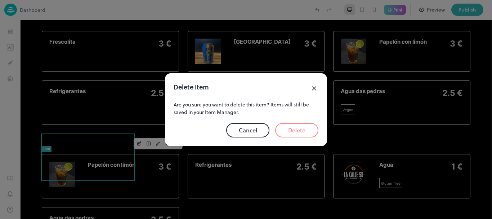
scroll to position [1294, 0]
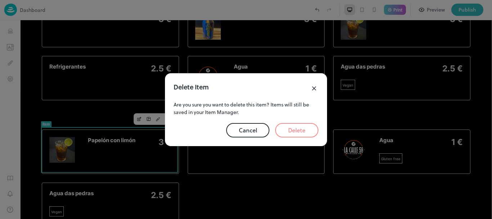
click at [294, 130] on button "Delete" at bounding box center [296, 130] width 43 height 14
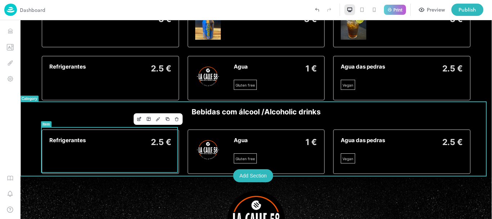
click at [158, 132] on div "Refrigerantes 2.5 €" at bounding box center [110, 151] width 137 height 44
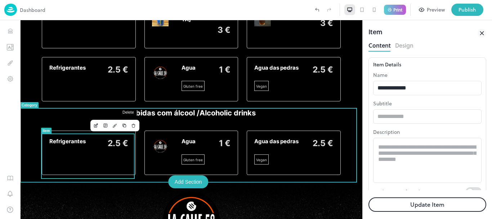
click at [131, 125] on icon "Delete" at bounding box center [133, 125] width 5 height 5
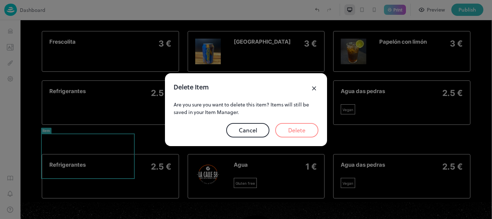
scroll to position [1294, 0]
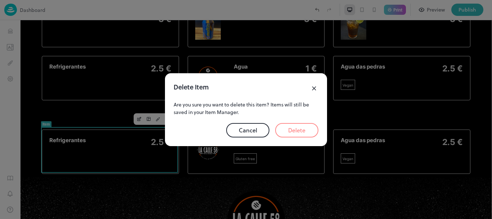
click at [282, 129] on button "Delete" at bounding box center [296, 130] width 43 height 14
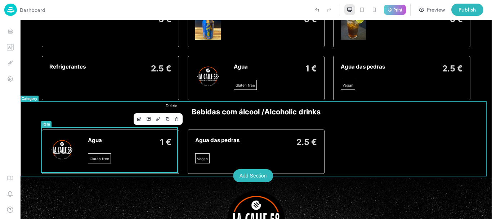
click at [172, 122] on button "Delete" at bounding box center [176, 118] width 9 height 9
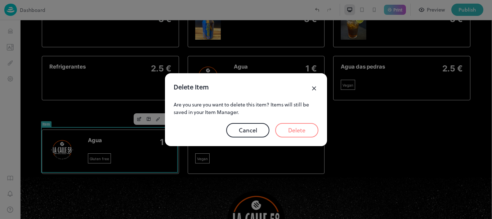
click at [292, 126] on button "Delete" at bounding box center [296, 130] width 43 height 14
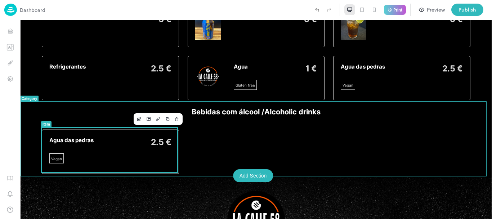
click at [162, 134] on div "Agua das pedras 2.5 € Vegan" at bounding box center [110, 151] width 137 height 44
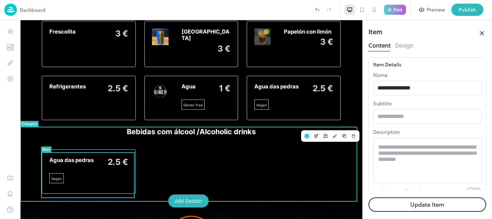
scroll to position [1269, 0]
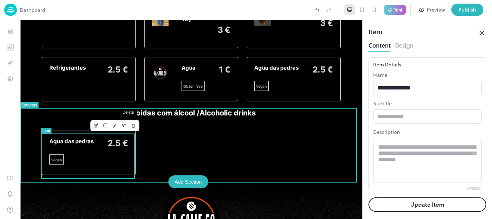
click at [131, 123] on icon "Delete" at bounding box center [133, 125] width 5 height 5
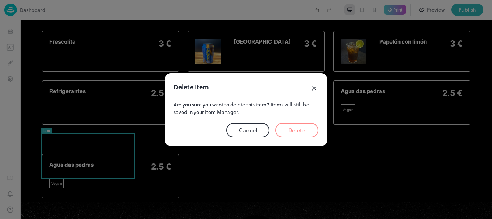
scroll to position [1294, 0]
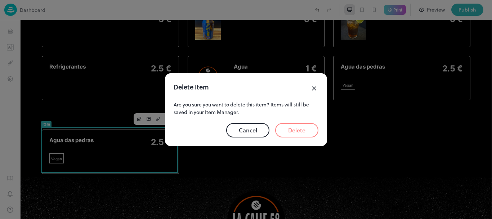
click at [307, 133] on button "Delete" at bounding box center [296, 130] width 43 height 14
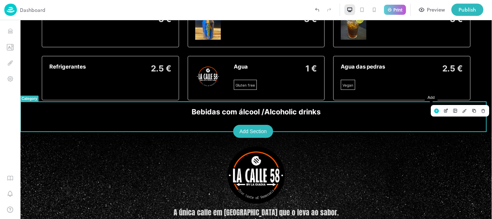
click at [434, 109] on rect "Add" at bounding box center [436, 110] width 5 height 5
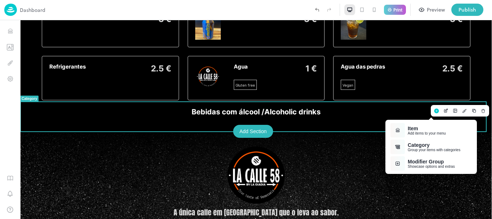
click at [428, 126] on div "Item" at bounding box center [427, 128] width 38 height 6
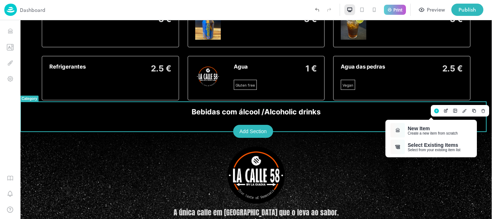
click at [428, 126] on div "New Item" at bounding box center [433, 128] width 50 height 6
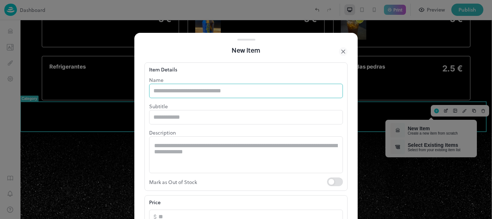
click at [223, 91] on input "text" at bounding box center [246, 91] width 194 height 14
type input "*"
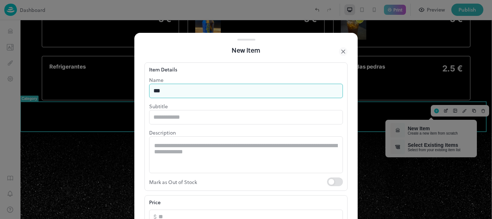
type input "**********"
click at [207, 145] on textarea at bounding box center [246, 154] width 184 height 25
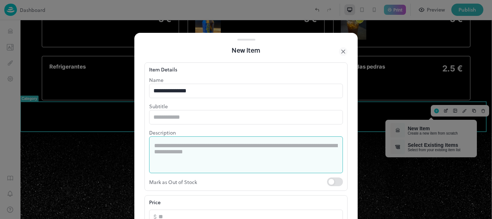
paste textarea "**********"
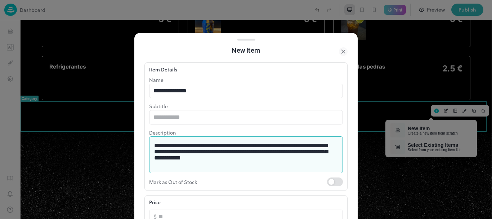
type textarea "**********"
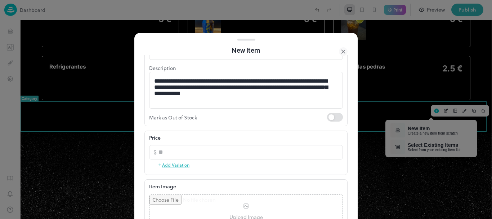
scroll to position [79, 0]
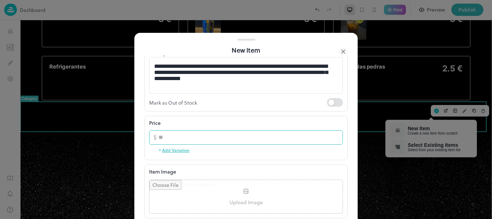
click at [292, 138] on input "number" at bounding box center [250, 137] width 184 height 14
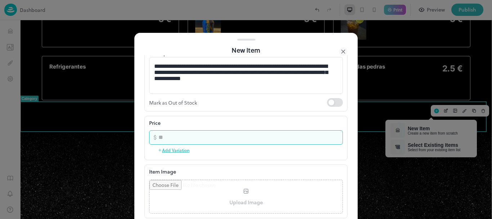
type input "*"
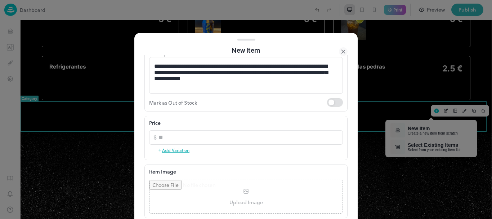
click at [261, 185] on input "file" at bounding box center [245, 196] width 193 height 33
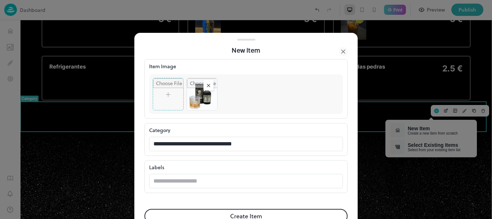
scroll to position [203, 0]
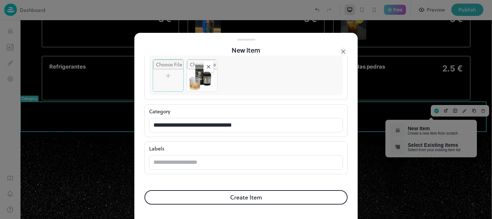
click at [316, 194] on button "Create Item" at bounding box center [245, 197] width 203 height 14
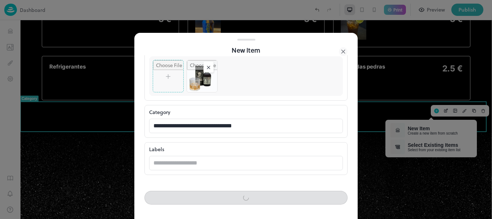
scroll to position [202, 0]
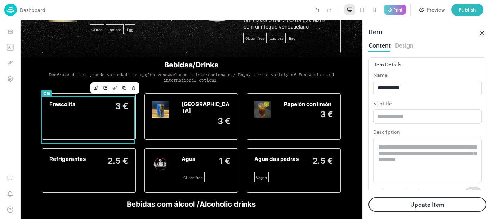
scroll to position [127, 0]
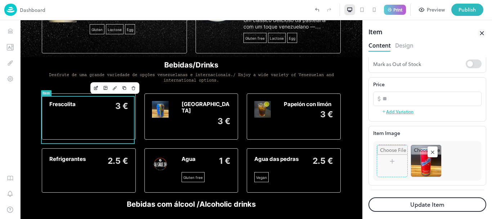
click at [405, 206] on button "Update Item" at bounding box center [427, 204] width 118 height 14
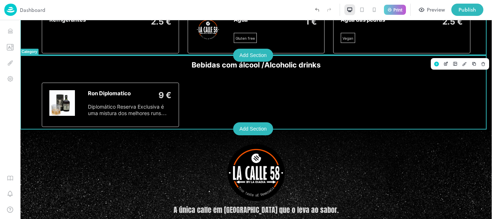
scroll to position [1319, 0]
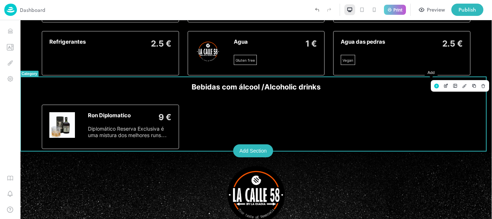
click at [434, 86] on rect "Add" at bounding box center [436, 86] width 5 height 5
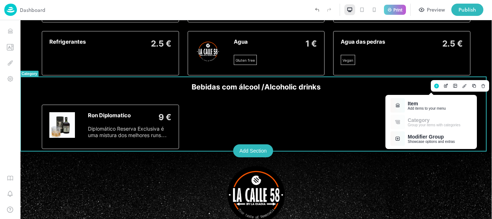
click at [420, 101] on div "Item" at bounding box center [427, 103] width 38 height 6
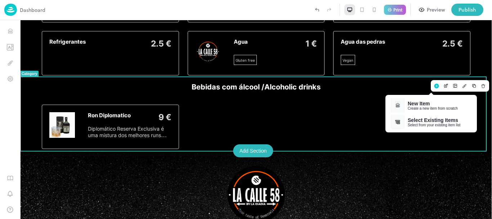
click at [420, 101] on div "New Item" at bounding box center [433, 103] width 50 height 6
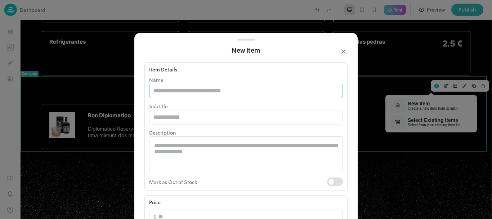
click at [196, 87] on input "text" at bounding box center [246, 91] width 194 height 14
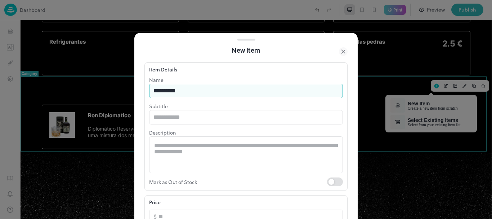
type input "**********"
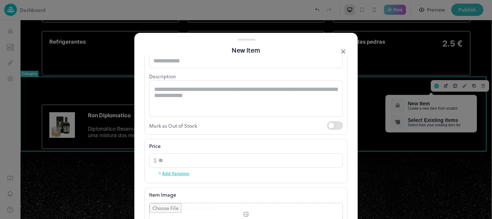
scroll to position [59, 0]
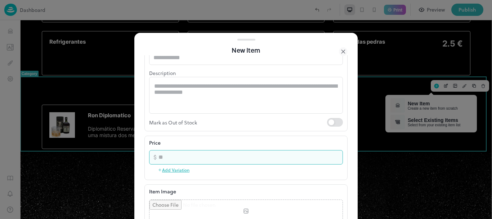
click at [222, 155] on input "number" at bounding box center [250, 157] width 184 height 14
type input "*"
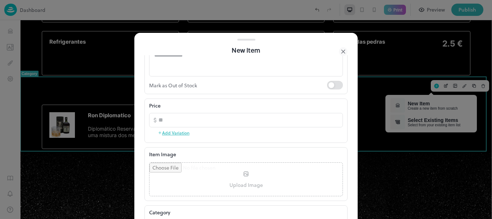
scroll to position [121, 0]
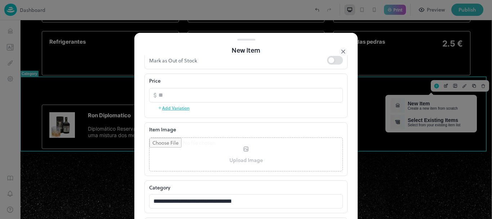
click at [301, 134] on div "Item Image Upload Image To pick up a draggable item, press the space bar. While…" at bounding box center [245, 149] width 203 height 54
click at [301, 142] on input "file" at bounding box center [245, 154] width 193 height 33
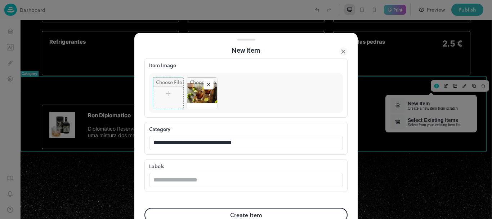
scroll to position [198, 0]
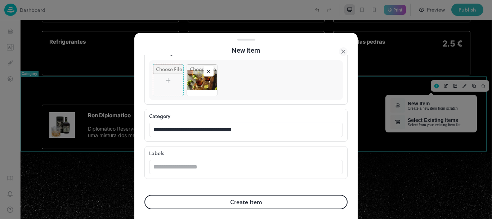
click at [287, 195] on button "Create Item" at bounding box center [245, 201] width 203 height 14
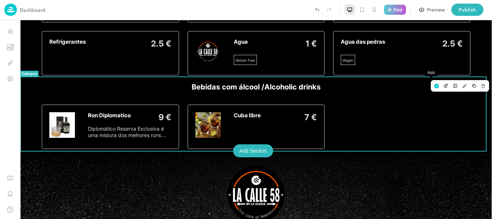
click at [436, 86] on icon "Add" at bounding box center [436, 86] width 0 height 2
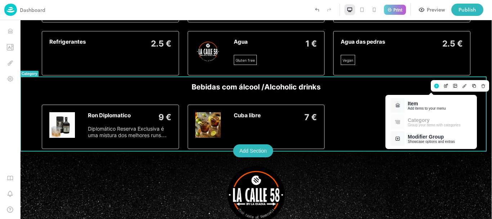
click at [411, 107] on div "Add items to your menu" at bounding box center [427, 108] width 38 height 4
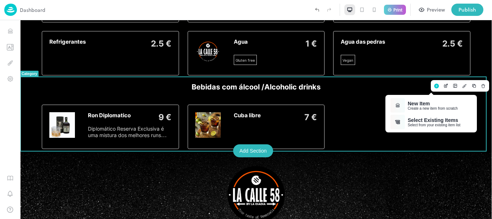
click at [411, 107] on div "Create a new item from scratch" at bounding box center [433, 108] width 50 height 4
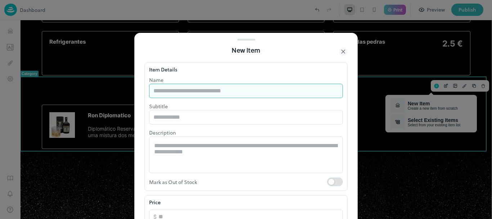
click at [235, 90] on input "text" at bounding box center [246, 91] width 194 height 14
type input "**********"
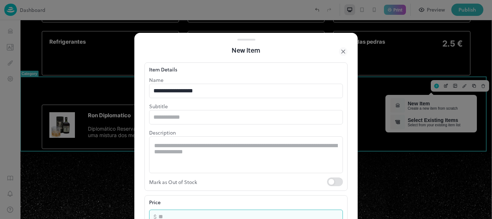
click at [229, 213] on input "number" at bounding box center [250, 216] width 184 height 14
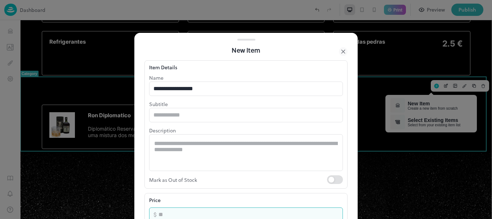
type input "*"
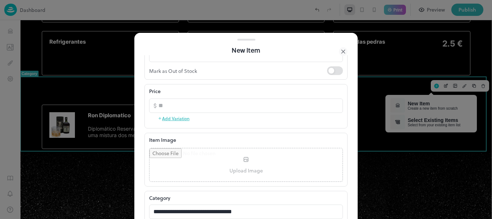
scroll to position [112, 0]
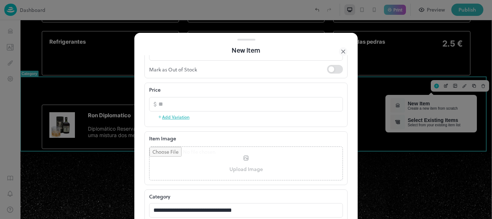
click at [265, 160] on input "file" at bounding box center [245, 163] width 193 height 33
click at [224, 157] on input "file" at bounding box center [245, 163] width 193 height 33
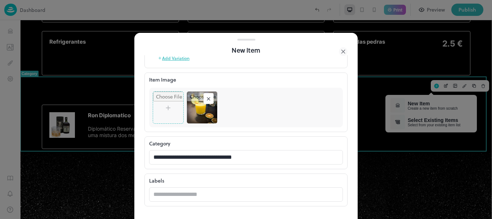
scroll to position [203, 0]
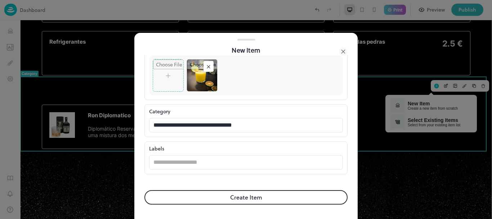
click at [302, 198] on button "Create Item" at bounding box center [245, 197] width 203 height 14
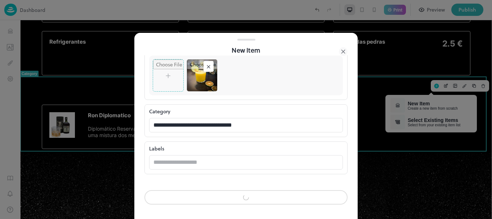
scroll to position [202, 0]
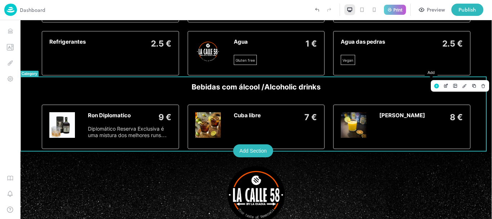
click at [434, 85] on rect "Add" at bounding box center [436, 86] width 5 height 5
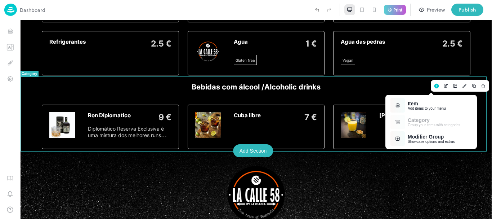
click at [413, 103] on div "Item" at bounding box center [427, 103] width 38 height 6
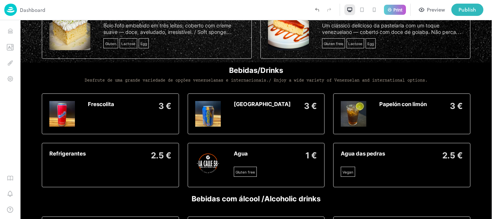
scroll to position [1210, 0]
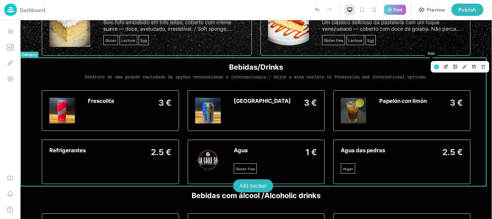
click at [434, 68] on rect "Add" at bounding box center [436, 66] width 5 height 5
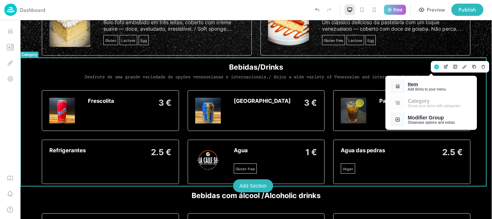
click at [415, 85] on div "Item" at bounding box center [427, 84] width 38 height 6
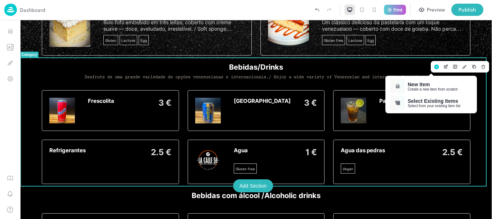
click at [415, 85] on div "New Item" at bounding box center [433, 84] width 50 height 6
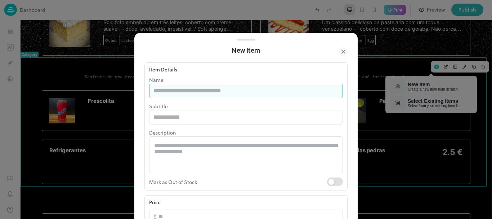
click at [262, 95] on input "text" at bounding box center [246, 91] width 194 height 14
type input "*"
type input "********"
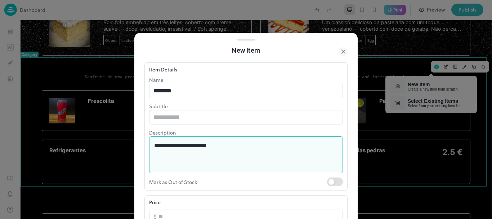
click at [204, 144] on textarea "**********" at bounding box center [243, 154] width 178 height 25
click at [217, 144] on textarea "**********" at bounding box center [243, 154] width 178 height 25
paste textarea "**********"
type textarea "**********"
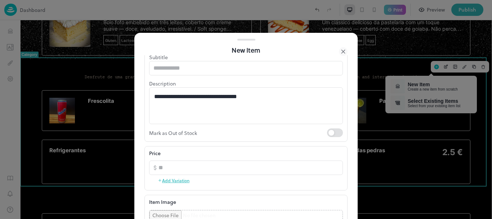
scroll to position [50, 0]
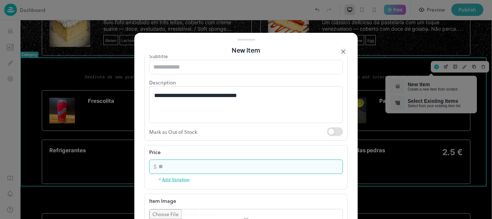
click at [230, 173] on input "number" at bounding box center [250, 166] width 184 height 14
type input "*"
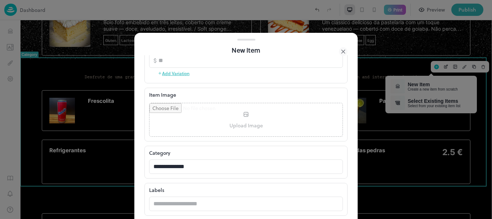
scroll to position [171, 0]
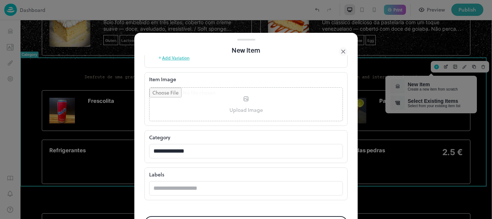
click at [245, 107] on input "file" at bounding box center [245, 103] width 193 height 33
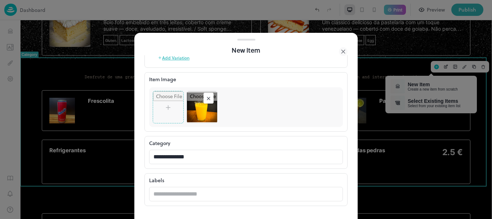
scroll to position [203, 0]
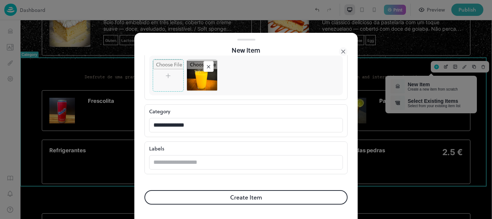
click at [324, 188] on form "**********" at bounding box center [245, 35] width 203 height 366
click at [323, 190] on button "Create Item" at bounding box center [245, 197] width 203 height 14
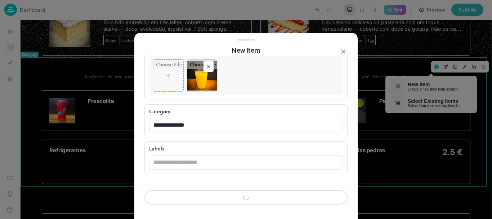
scroll to position [202, 0]
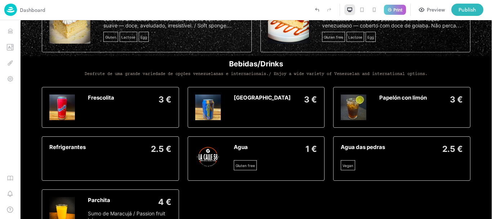
scroll to position [1268, 0]
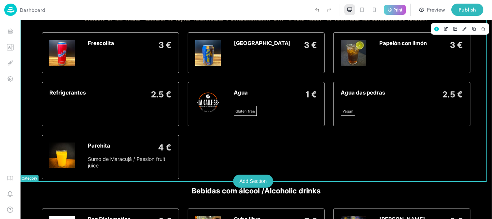
click at [434, 27] on rect "Add" at bounding box center [436, 29] width 5 height 5
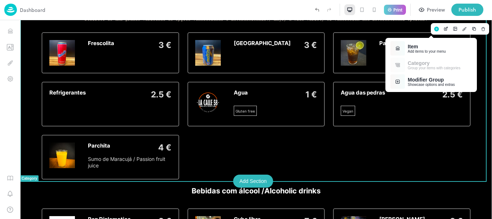
click at [422, 38] on div "Item Add items to your menu Category Group your items with categories Modifier …" at bounding box center [430, 65] width 91 height 54
click at [421, 44] on div "Item" at bounding box center [427, 47] width 38 height 6
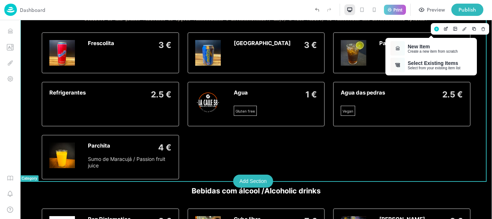
click at [421, 44] on div "New Item" at bounding box center [433, 47] width 50 height 6
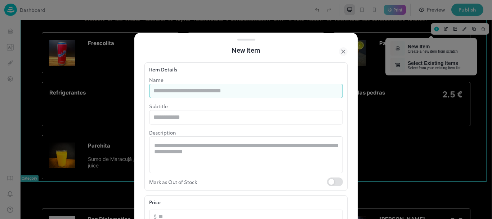
click at [240, 88] on input "text" at bounding box center [246, 91] width 194 height 14
type input "*******"
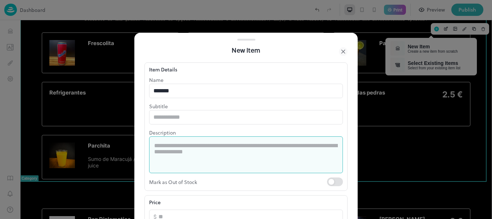
click at [223, 153] on textarea at bounding box center [246, 154] width 184 height 25
paste textarea "**********"
type textarea "**********"
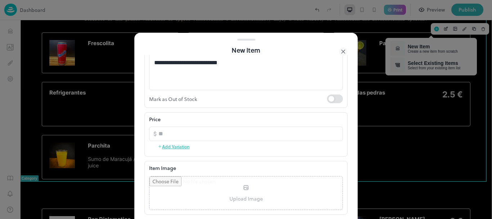
scroll to position [89, 0]
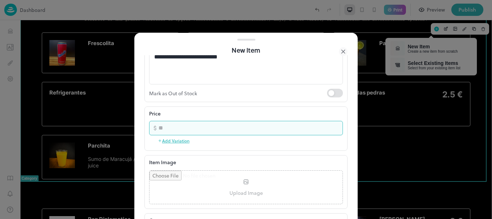
click at [318, 127] on input "number" at bounding box center [250, 128] width 184 height 14
type input "*"
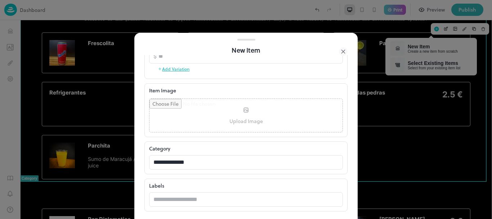
scroll to position [197, 0]
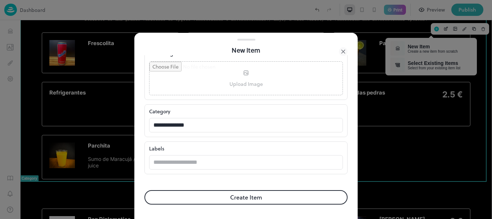
click at [309, 199] on button "Create Item" at bounding box center [245, 197] width 203 height 14
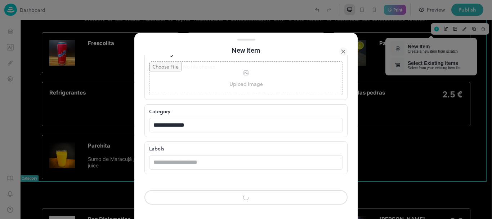
scroll to position [197, 0]
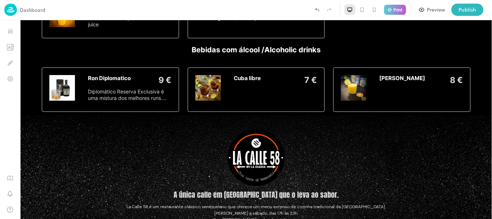
scroll to position [1412, 0]
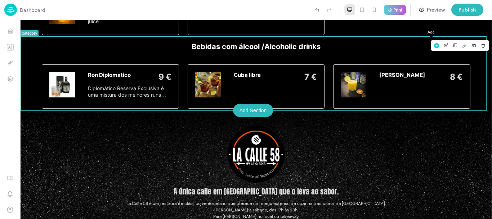
click at [434, 43] on rect "Add" at bounding box center [436, 45] width 5 height 5
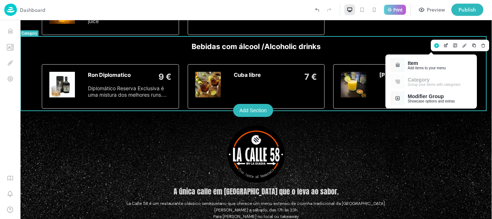
click at [410, 69] on div "Add items to your menu" at bounding box center [427, 68] width 38 height 4
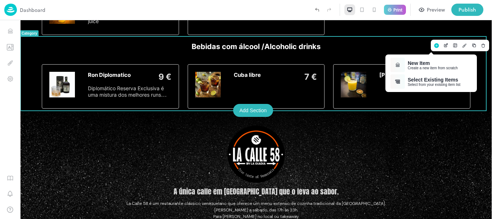
click at [407, 66] on div "New Item Create a new item from scratch" at bounding box center [430, 65] width 87 height 17
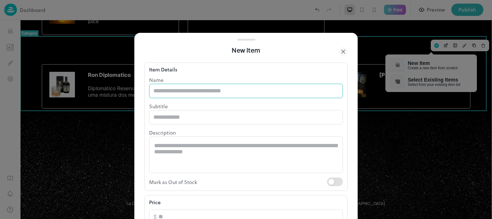
click at [221, 90] on input "text" at bounding box center [246, 91] width 194 height 14
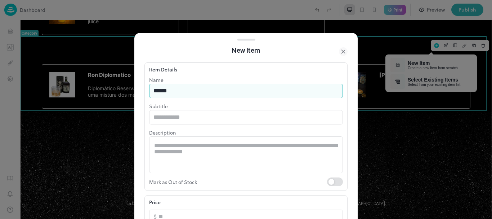
type input "******"
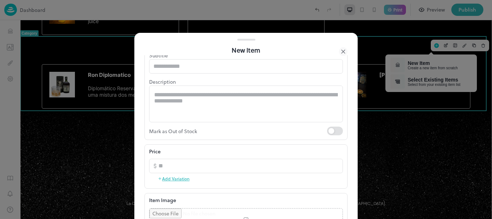
scroll to position [53, 0]
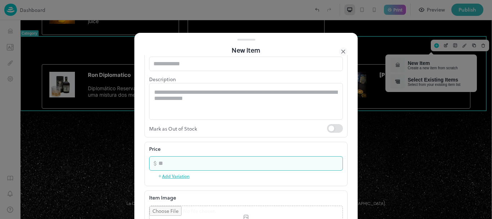
click at [212, 162] on input "number" at bounding box center [250, 163] width 184 height 14
type input "*"
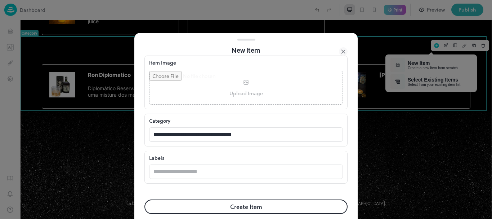
scroll to position [189, 0]
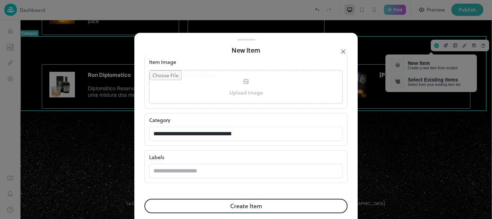
click at [300, 204] on button "Create Item" at bounding box center [245, 205] width 203 height 14
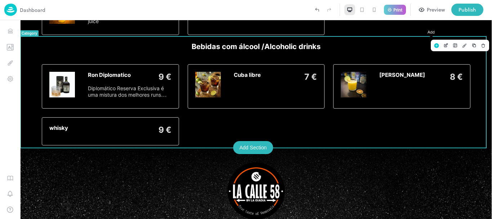
click at [434, 44] on rect "Add" at bounding box center [436, 45] width 5 height 5
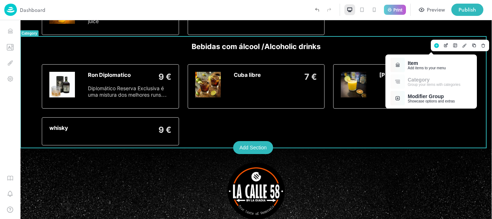
click at [441, 64] on div "Item" at bounding box center [427, 63] width 38 height 6
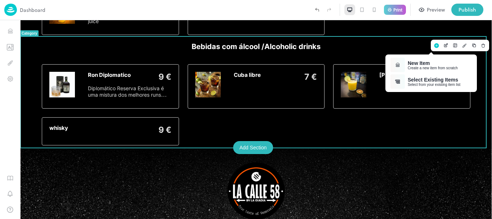
click at [441, 64] on div "New Item" at bounding box center [433, 63] width 50 height 6
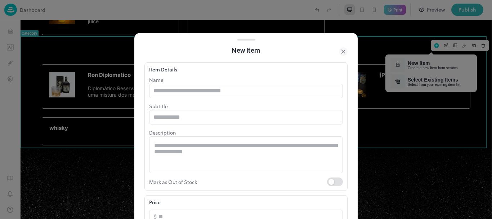
type input "**********"
click at [293, 87] on input "text" at bounding box center [246, 91] width 194 height 14
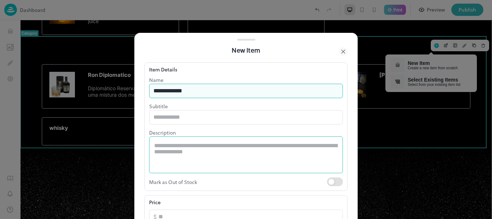
type input "**********"
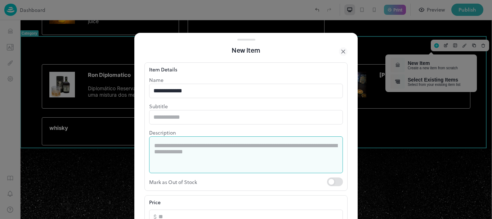
click at [184, 154] on textarea at bounding box center [246, 154] width 184 height 25
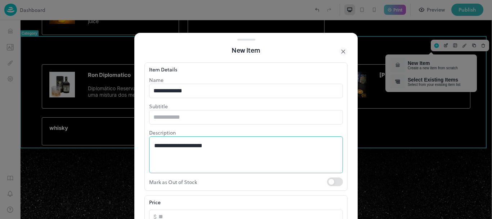
click at [152, 145] on div "**********" at bounding box center [246, 154] width 194 height 37
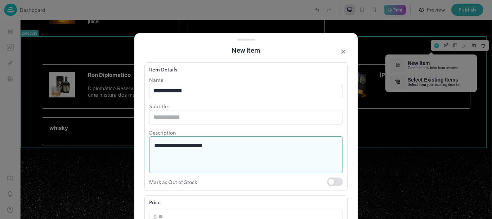
click at [155, 147] on textarea "**********" at bounding box center [243, 154] width 178 height 25
type textarea "**********"
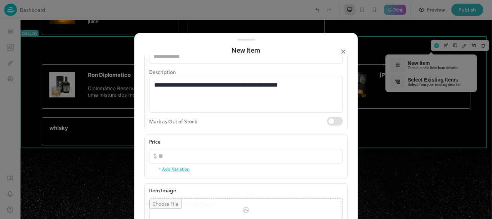
scroll to position [61, 0]
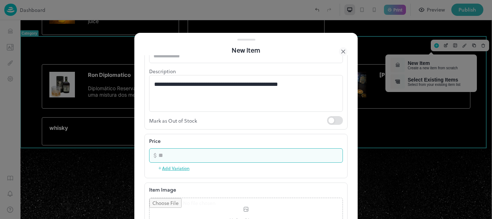
click at [325, 156] on input "number" at bounding box center [250, 155] width 184 height 14
type input "*"
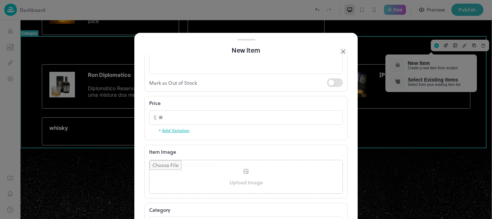
scroll to position [109, 0]
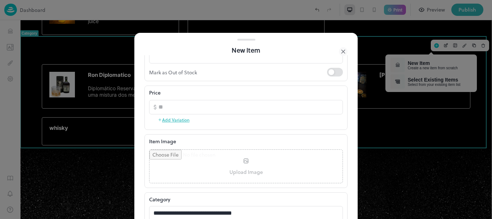
click at [221, 152] on input "file" at bounding box center [245, 165] width 193 height 33
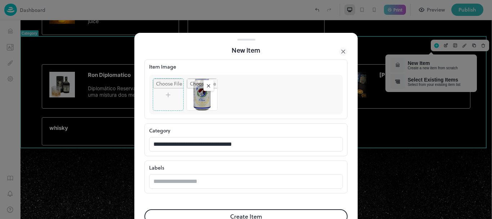
scroll to position [203, 0]
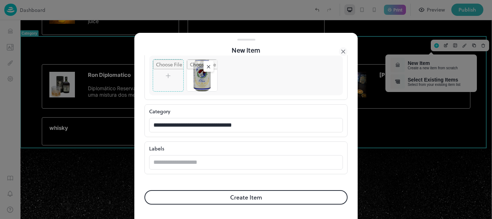
click at [305, 193] on button "Create Item" at bounding box center [245, 197] width 203 height 14
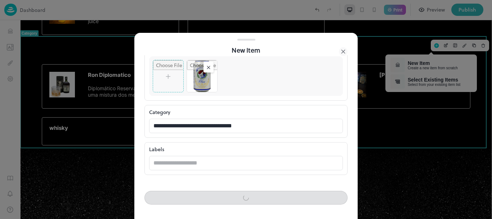
scroll to position [202, 0]
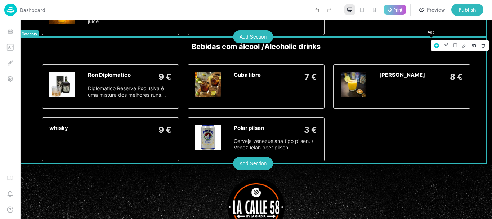
click at [434, 47] on rect "Add" at bounding box center [436, 45] width 5 height 5
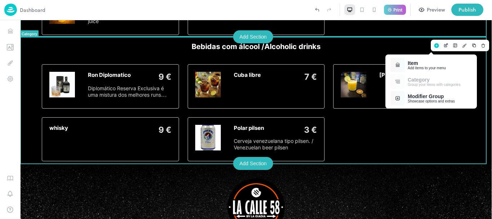
click at [424, 60] on div "Item" at bounding box center [427, 63] width 38 height 6
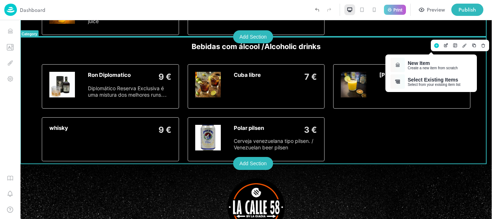
click at [424, 60] on div "New Item" at bounding box center [433, 63] width 50 height 6
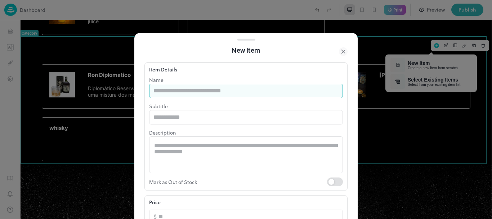
click at [289, 88] on input "text" at bounding box center [246, 91] width 194 height 14
type input "**********"
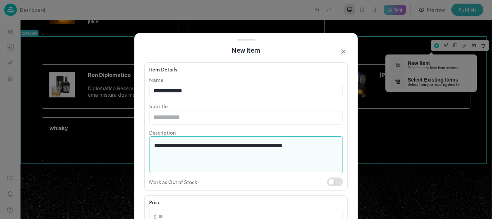
type textarea "**********"
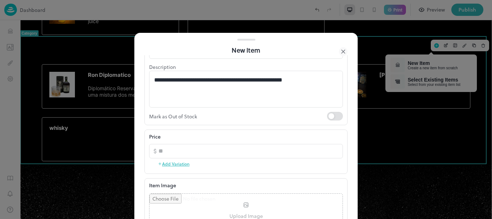
scroll to position [76, 0]
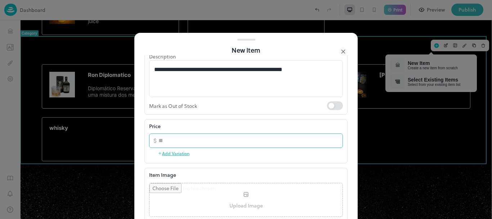
click at [300, 138] on input "number" at bounding box center [250, 140] width 184 height 14
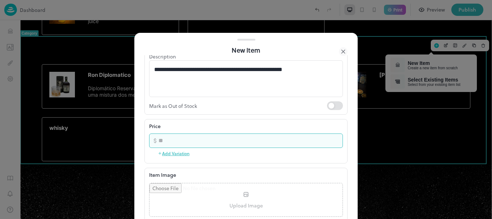
type input "*"
click at [288, 205] on input "file" at bounding box center [245, 199] width 193 height 33
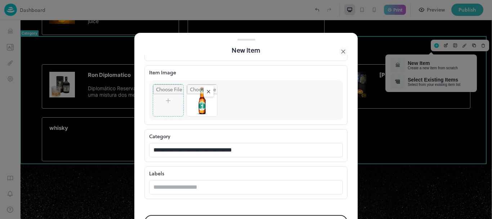
scroll to position [201, 0]
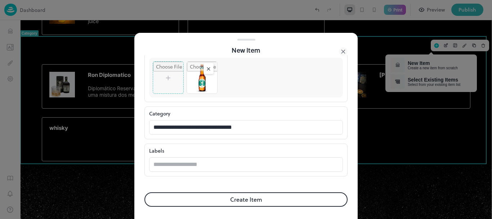
click at [320, 204] on button "Create Item" at bounding box center [245, 199] width 203 height 14
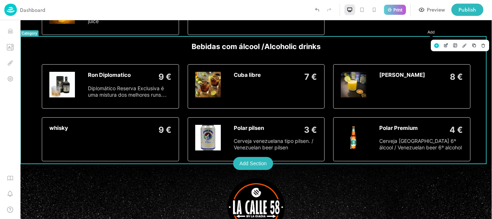
click at [434, 46] on rect "Add" at bounding box center [436, 45] width 5 height 5
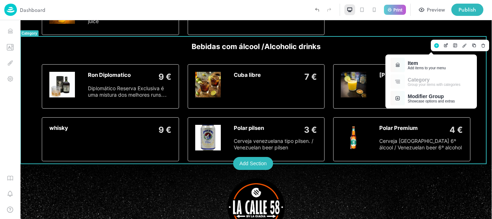
click at [415, 61] on div "Item" at bounding box center [427, 63] width 38 height 6
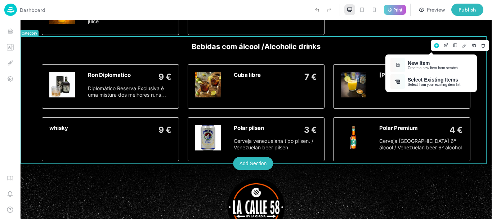
click at [415, 61] on div "New Item" at bounding box center [433, 63] width 50 height 6
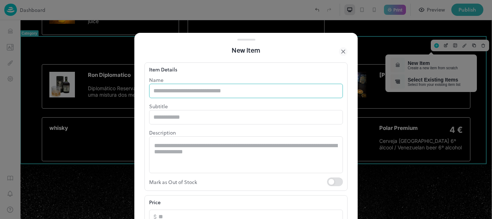
click at [170, 94] on input "text" at bounding box center [246, 91] width 194 height 14
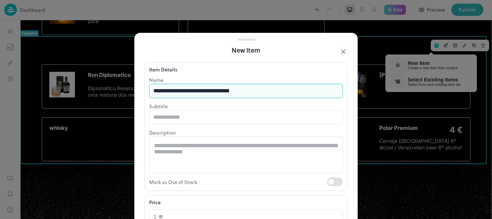
type input "**********"
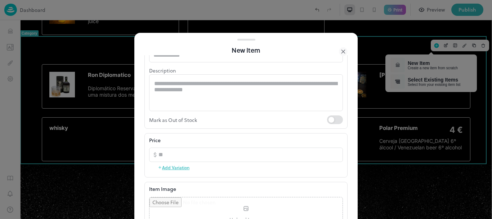
scroll to position [83, 0]
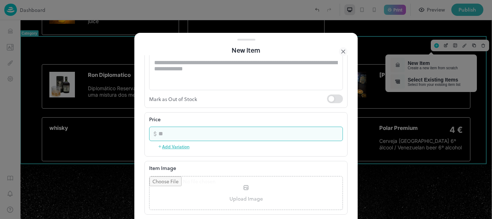
click at [285, 134] on input "number" at bounding box center [250, 133] width 184 height 14
type input "*"
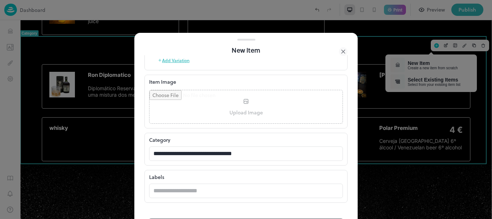
scroll to position [197, 0]
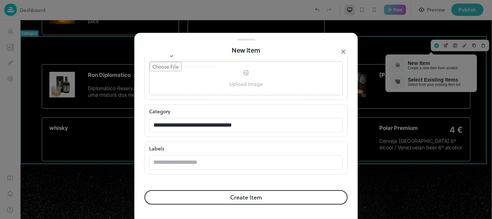
click at [309, 202] on button "Create Item" at bounding box center [245, 197] width 203 height 14
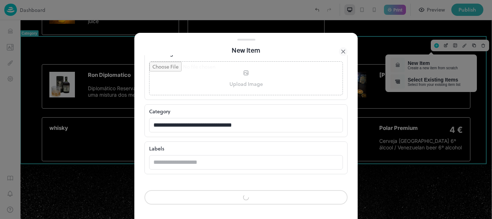
scroll to position [197, 0]
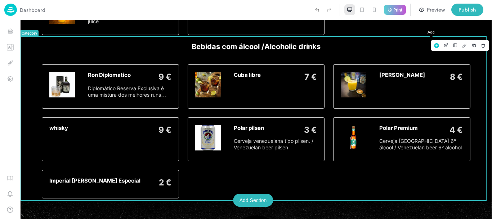
click at [434, 44] on rect "Add" at bounding box center [436, 45] width 5 height 5
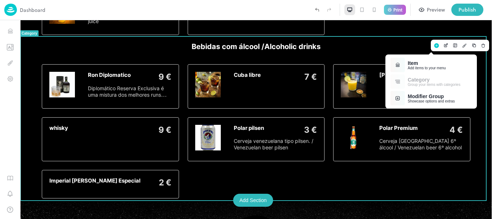
click at [408, 67] on div "Add items to your menu" at bounding box center [427, 68] width 38 height 4
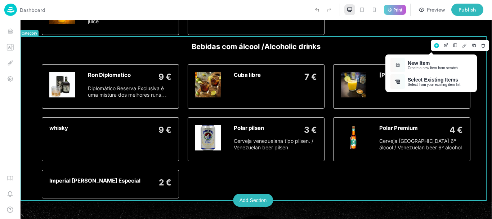
click at [408, 67] on div "Create a new item from scratch" at bounding box center [433, 68] width 50 height 4
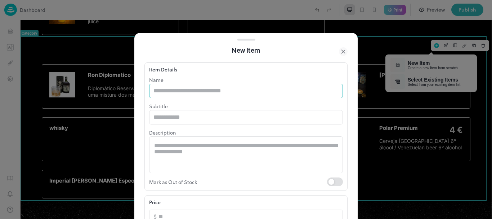
click at [289, 90] on input "text" at bounding box center [246, 91] width 194 height 14
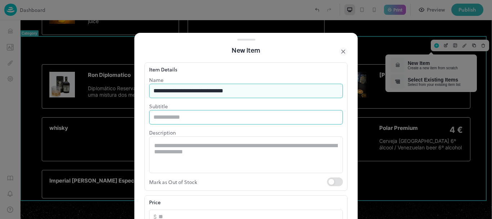
type input "**********"
click at [268, 117] on input "text" at bounding box center [246, 117] width 194 height 14
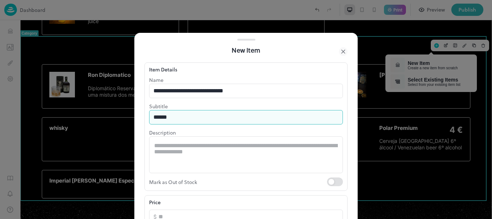
type input "******"
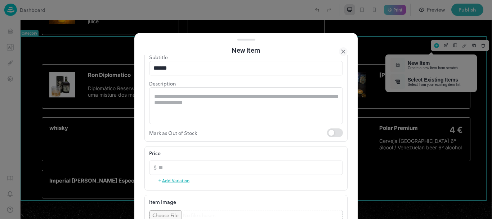
scroll to position [56, 0]
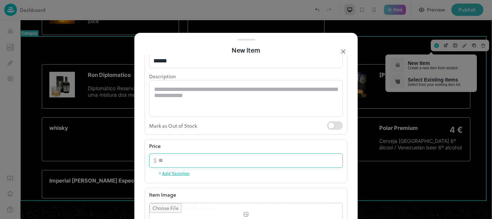
click at [295, 159] on input "number" at bounding box center [250, 160] width 184 height 14
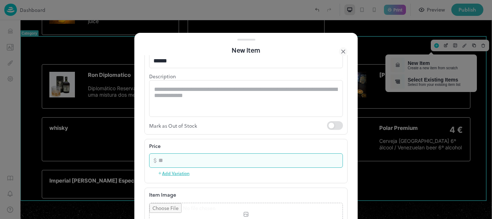
type input "*"
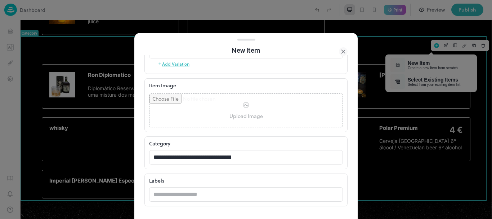
scroll to position [197, 0]
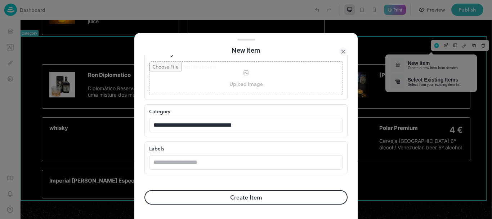
click at [303, 198] on button "Create Item" at bounding box center [245, 197] width 203 height 14
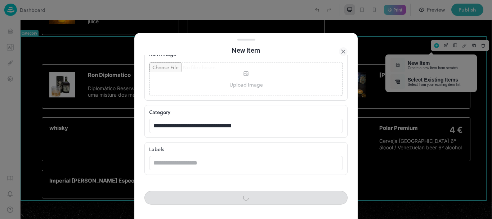
scroll to position [197, 0]
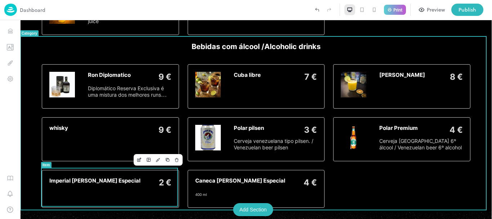
click at [135, 187] on div "Imperial Estrella Galicia Especial 2 €" at bounding box center [110, 183] width 122 height 13
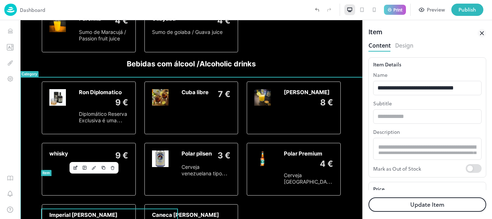
scroll to position [1394, 0]
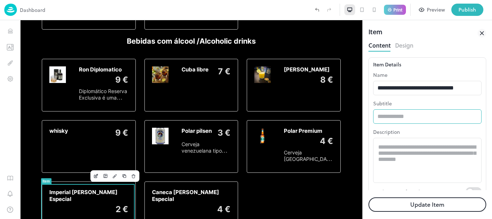
click at [397, 111] on input "text" at bounding box center [427, 116] width 108 height 14
type input "******"
click at [387, 206] on button "Update Item" at bounding box center [427, 204] width 118 height 14
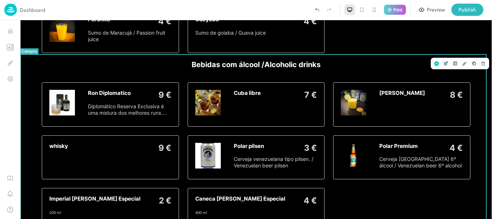
scroll to position [1412, 0]
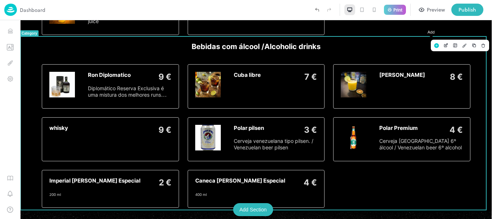
click at [432, 44] on button "Add" at bounding box center [436, 45] width 9 height 9
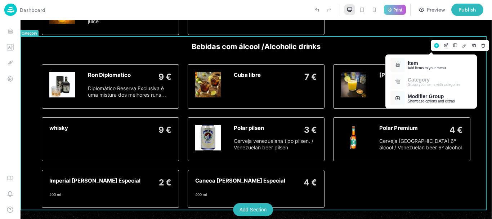
click at [414, 63] on div "Item" at bounding box center [427, 63] width 38 height 6
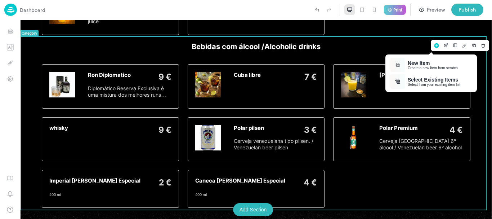
click at [414, 63] on div "New Item" at bounding box center [433, 63] width 50 height 6
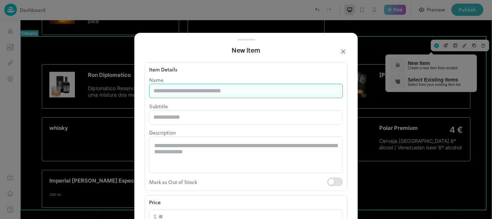
click at [291, 87] on input "text" at bounding box center [246, 91] width 194 height 14
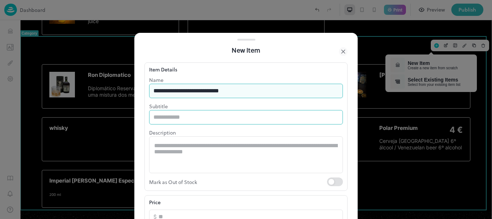
type input "**********"
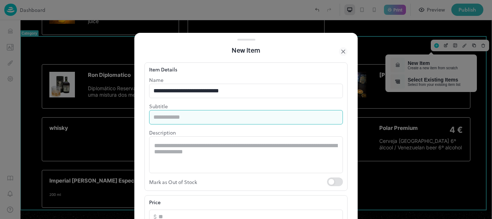
click at [180, 119] on input "text" at bounding box center [246, 117] width 194 height 14
type input "******"
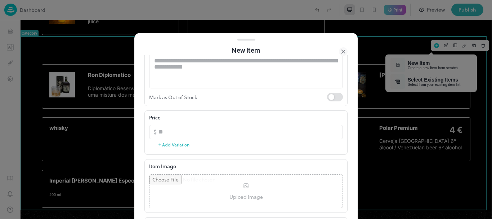
scroll to position [91, 0]
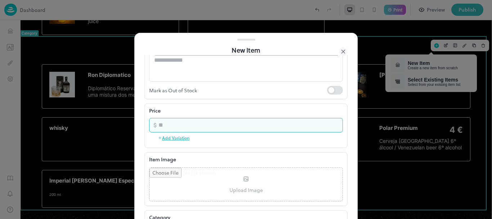
click at [258, 122] on input "number" at bounding box center [250, 125] width 184 height 14
type input "*"
type input "***"
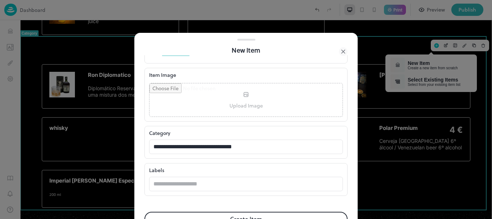
scroll to position [178, 0]
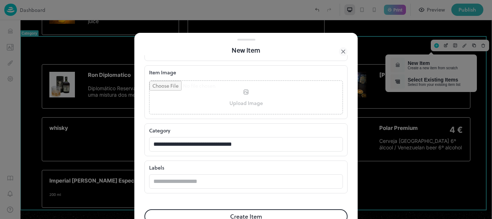
click at [294, 212] on button "Create Item" at bounding box center [245, 216] width 203 height 14
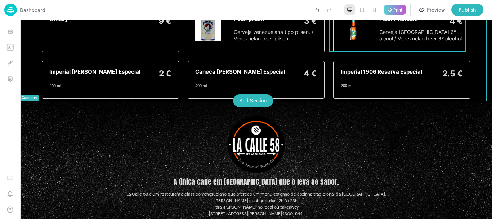
scroll to position [1347, 0]
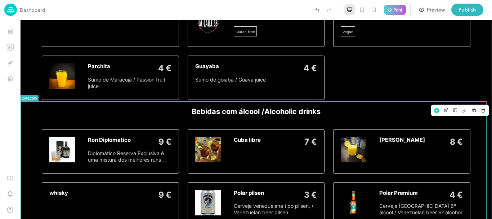
click at [434, 111] on rect "Add" at bounding box center [436, 110] width 5 height 5
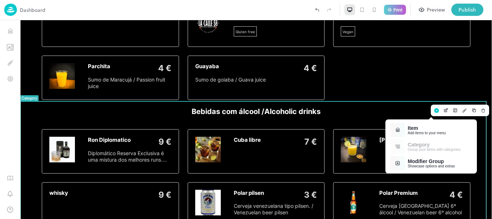
click at [419, 130] on div "Item" at bounding box center [427, 128] width 38 height 6
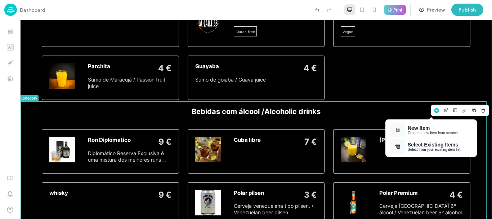
click at [419, 130] on div "New Item" at bounding box center [433, 128] width 50 height 6
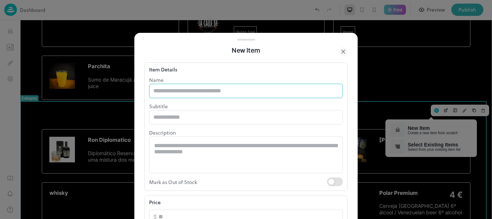
click at [286, 95] on input "text" at bounding box center [246, 91] width 194 height 14
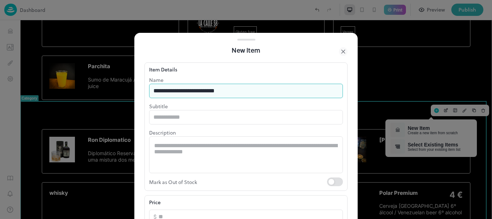
type input "**********"
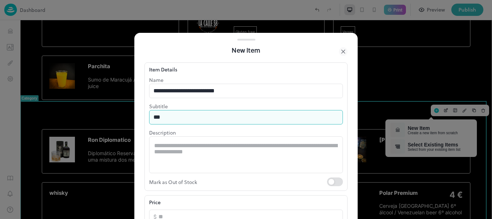
type input "******"
click at [192, 215] on input "number" at bounding box center [250, 216] width 184 height 14
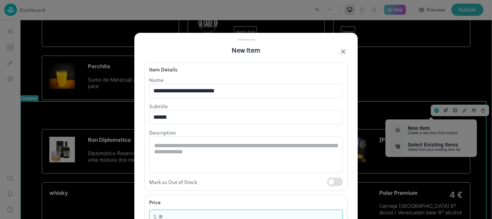
scroll to position [2, 0]
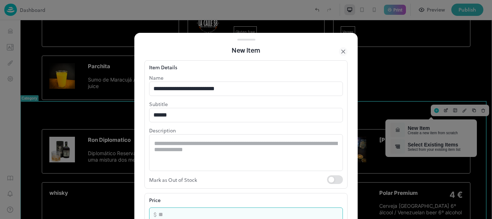
type input "*"
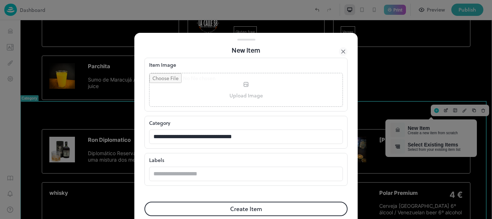
scroll to position [193, 0]
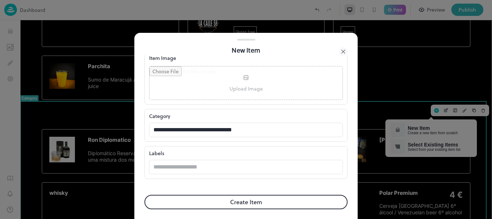
click at [301, 203] on button "Create Item" at bounding box center [245, 201] width 203 height 14
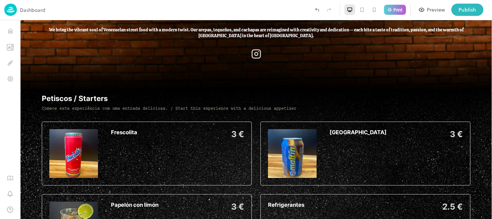
scroll to position [211, 0]
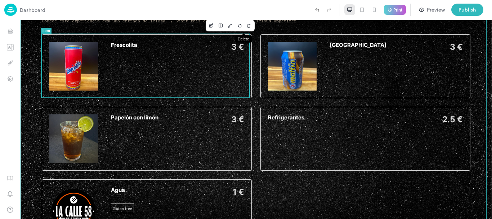
click at [246, 27] on icon "Delete" at bounding box center [248, 25] width 5 height 5
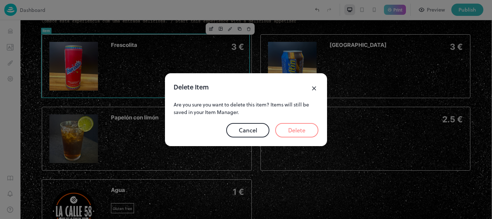
click at [289, 128] on button "Delete" at bounding box center [296, 130] width 43 height 14
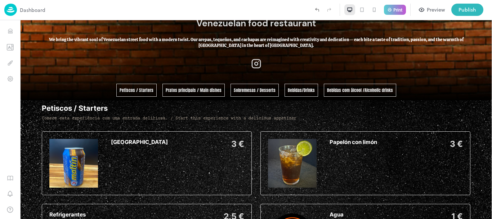
scroll to position [151, 0]
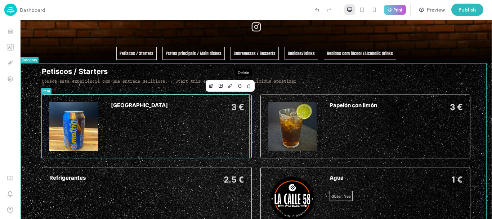
click at [244, 89] on button "Delete" at bounding box center [248, 85] width 9 height 9
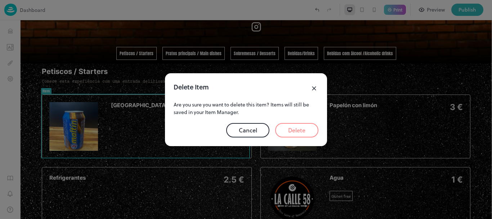
click at [295, 132] on button "Delete" at bounding box center [296, 130] width 43 height 14
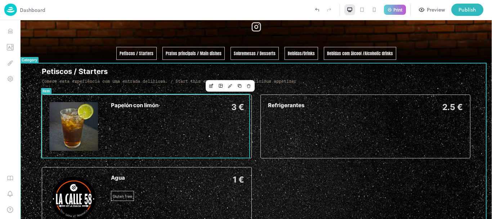
click at [247, 87] on icon "Delete" at bounding box center [248, 86] width 3 height 3
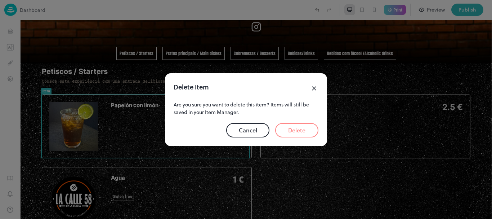
click at [298, 133] on button "Delete" at bounding box center [296, 130] width 43 height 14
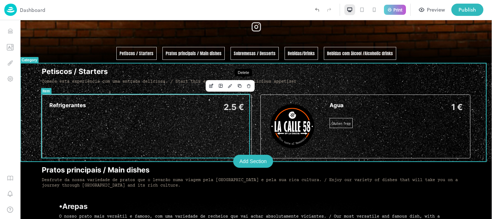
click at [246, 85] on icon "Delete" at bounding box center [248, 85] width 5 height 5
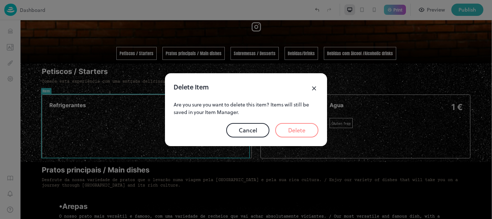
click at [293, 132] on button "Delete" at bounding box center [296, 130] width 43 height 14
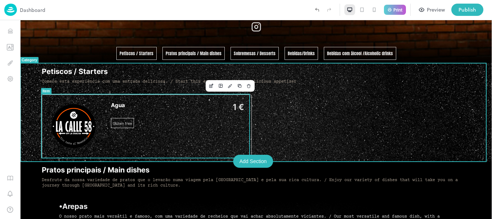
click at [247, 85] on icon "Delete" at bounding box center [248, 86] width 3 height 3
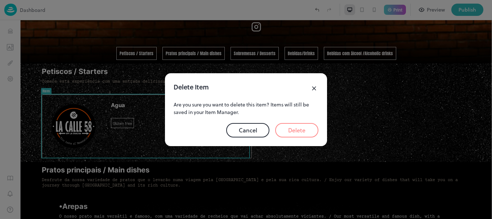
click at [295, 129] on button "Delete" at bounding box center [296, 130] width 43 height 14
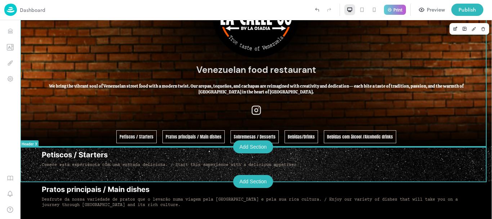
scroll to position [71, 0]
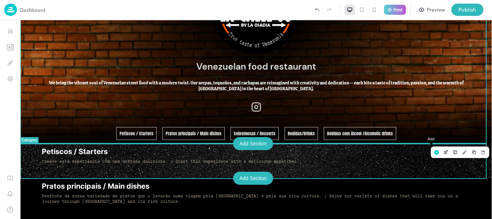
click at [433, 153] on icon "Add" at bounding box center [436, 151] width 6 height 5
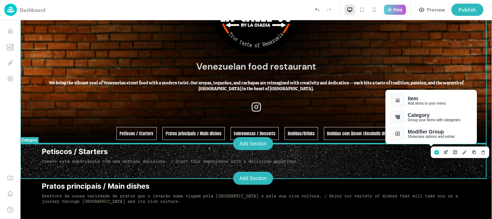
click at [439, 100] on div "Item" at bounding box center [427, 98] width 38 height 6
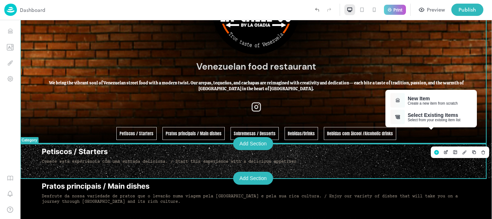
click at [439, 100] on div "New Item" at bounding box center [433, 98] width 50 height 6
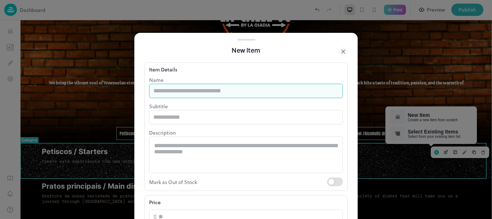
click at [286, 88] on input "text" at bounding box center [246, 91] width 194 height 14
type input "**********"
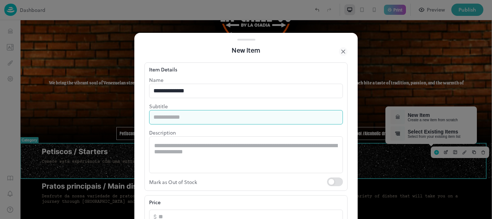
click at [198, 122] on input "text" at bounding box center [246, 117] width 194 height 14
type input "********"
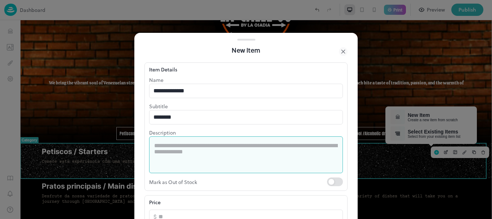
click at [197, 150] on textarea at bounding box center [246, 154] width 184 height 25
click at [177, 213] on input "number" at bounding box center [250, 216] width 184 height 14
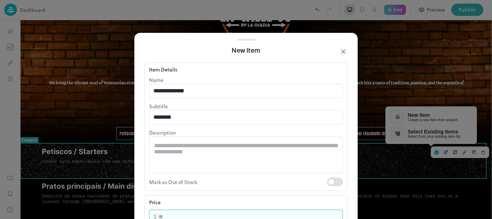
scroll to position [2, 0]
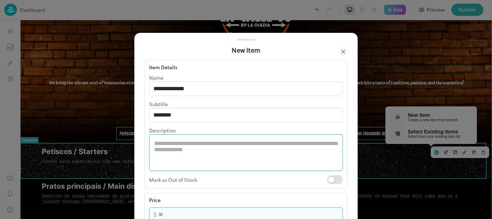
type input "*"
click at [187, 155] on textarea at bounding box center [246, 152] width 184 height 25
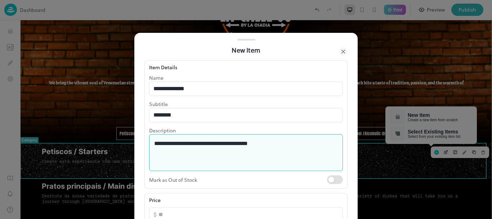
type textarea "**********"
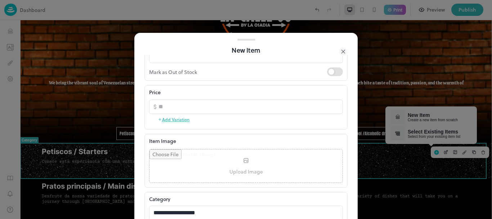
scroll to position [131, 0]
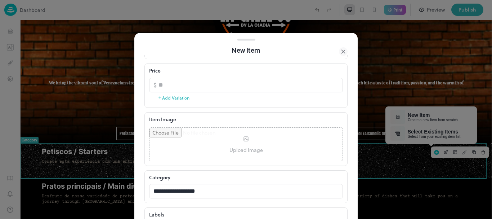
click at [291, 134] on input "file" at bounding box center [245, 143] width 193 height 33
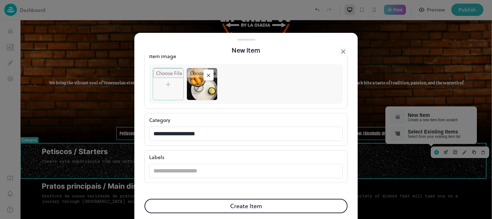
scroll to position [203, 0]
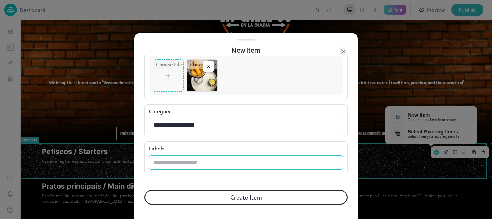
click at [293, 166] on input "text" at bounding box center [246, 162] width 194 height 14
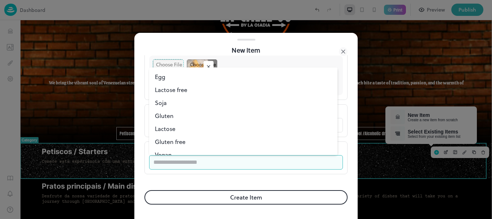
click at [171, 118] on li "Gluten" at bounding box center [243, 115] width 188 height 13
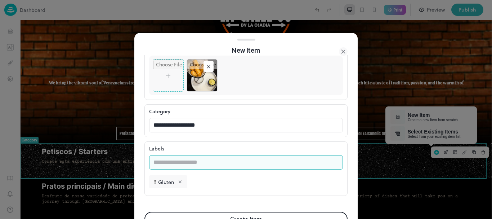
click at [192, 163] on input "text" at bounding box center [246, 162] width 194 height 14
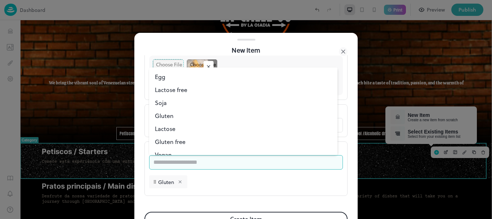
click at [170, 127] on li "Lactose" at bounding box center [243, 128] width 188 height 13
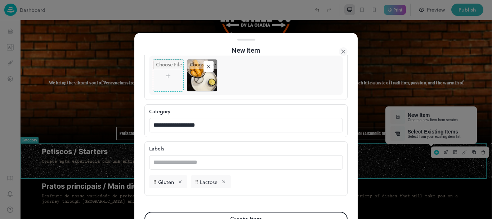
click at [279, 215] on button "Create Item" at bounding box center [245, 218] width 203 height 14
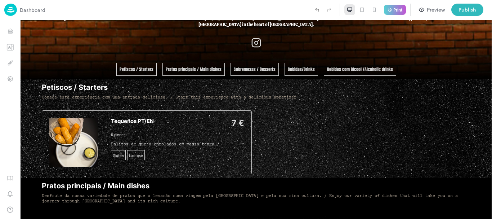
scroll to position [174, 0]
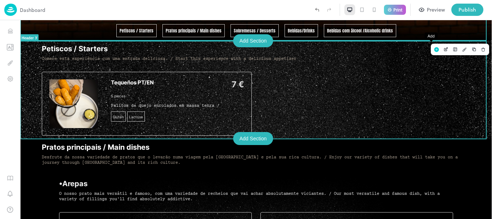
click at [433, 51] on icon "Add" at bounding box center [436, 49] width 6 height 5
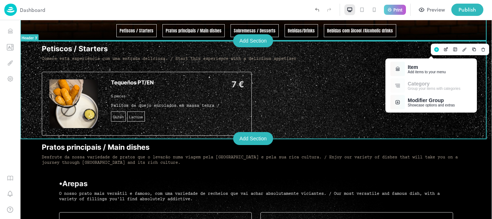
click at [421, 66] on div "Item" at bounding box center [427, 67] width 38 height 6
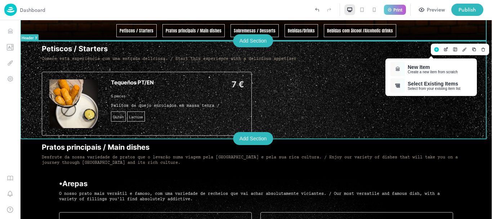
click at [421, 66] on div "New Item" at bounding box center [433, 67] width 50 height 6
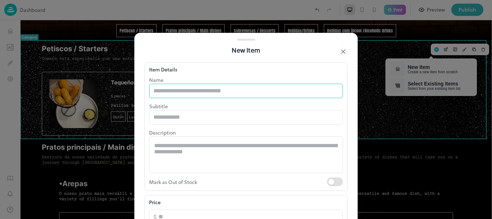
click at [243, 93] on input "text" at bounding box center [246, 91] width 194 height 14
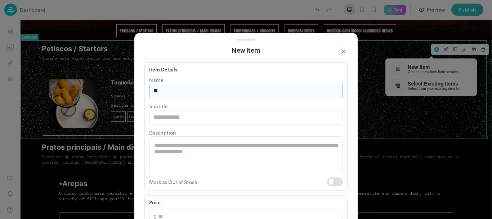
type input "**********"
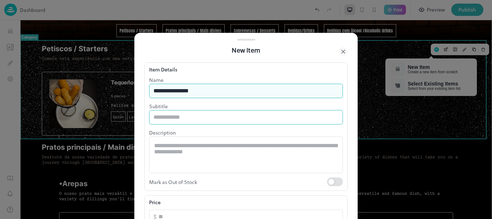
click at [206, 123] on input "text" at bounding box center [246, 117] width 194 height 14
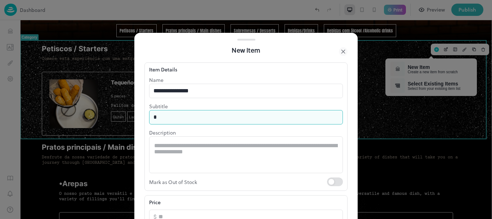
type input "********"
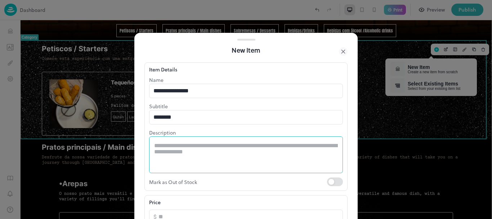
click at [218, 141] on div "* ​" at bounding box center [246, 154] width 194 height 37
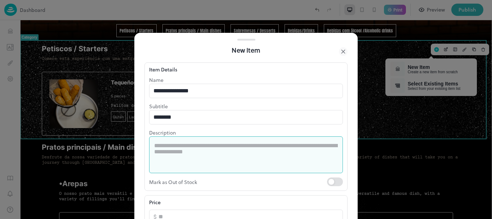
paste textarea "**********"
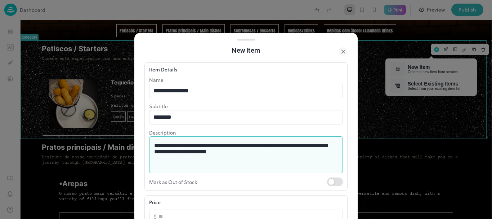
paste textarea "**********"
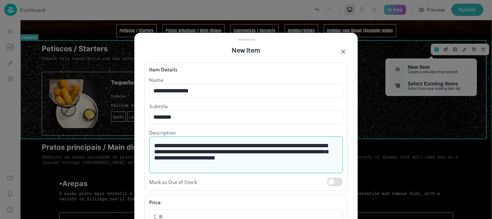
type textarea "**********"
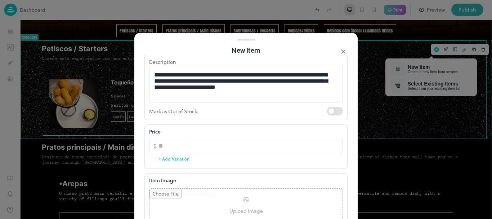
scroll to position [72, 0]
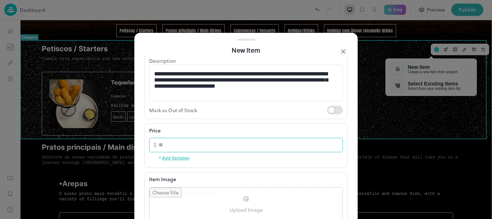
click at [311, 146] on input "number" at bounding box center [250, 145] width 184 height 14
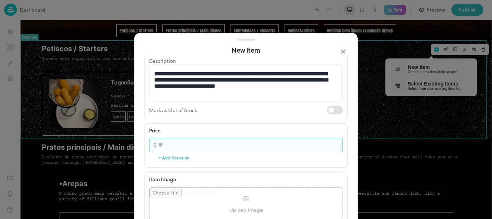
type input "*"
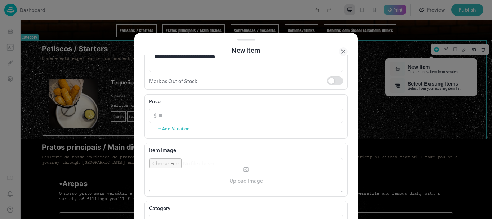
scroll to position [114, 0]
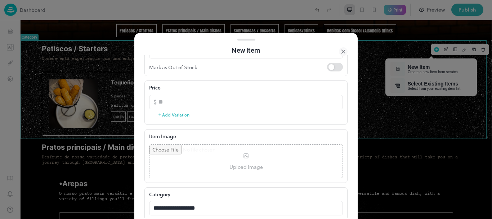
click at [248, 162] on input "file" at bounding box center [245, 160] width 193 height 33
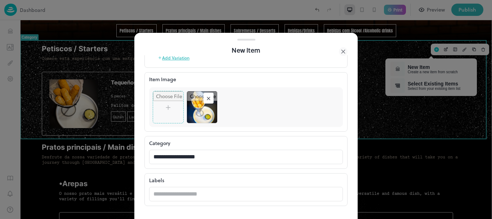
scroll to position [195, 0]
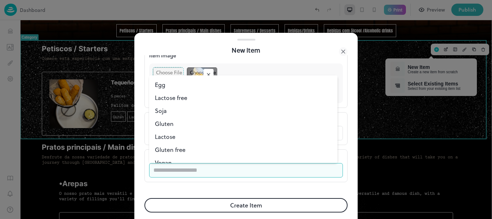
click at [258, 172] on input "text" at bounding box center [246, 170] width 194 height 14
click at [167, 147] on li "Gluten free" at bounding box center [243, 149] width 188 height 13
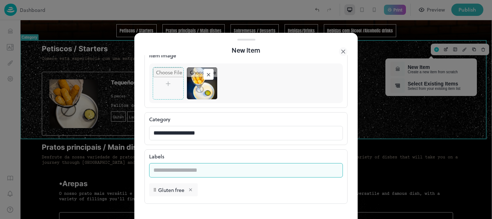
click at [194, 174] on input "text" at bounding box center [246, 170] width 194 height 14
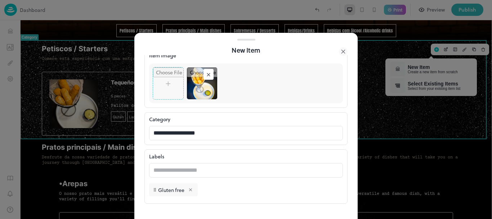
scroll to position [225, 0]
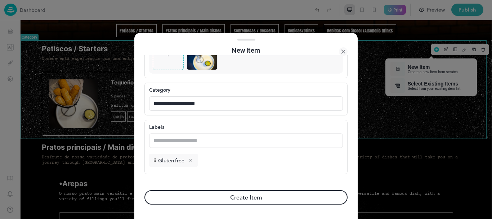
click at [314, 194] on button "Create Item" at bounding box center [245, 197] width 203 height 14
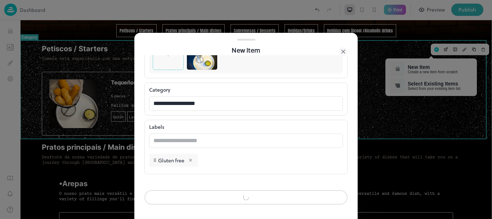
scroll to position [224, 0]
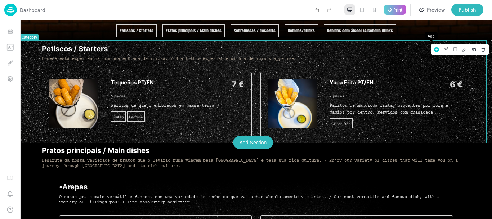
click at [434, 49] on rect "Add" at bounding box center [436, 49] width 5 height 5
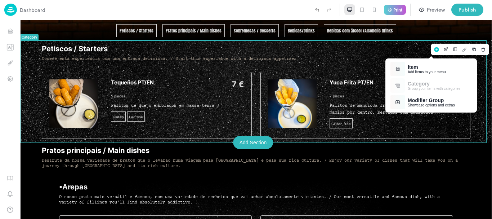
click at [414, 67] on div "Item" at bounding box center [427, 67] width 38 height 6
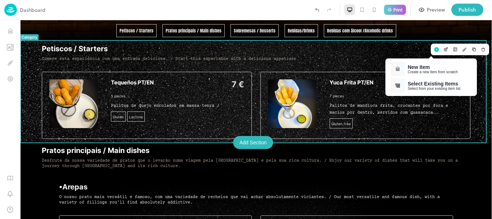
click at [414, 67] on div "New Item" at bounding box center [433, 67] width 50 height 6
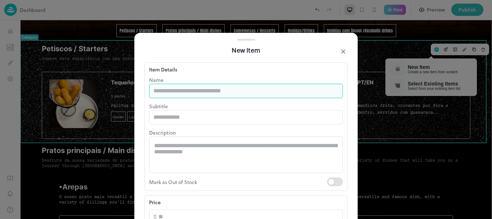
click at [251, 90] on input "text" at bounding box center [246, 91] width 194 height 14
type input "**********"
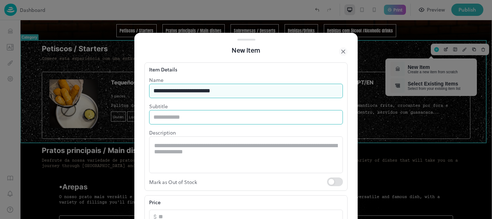
click at [210, 123] on input "text" at bounding box center [246, 117] width 194 height 14
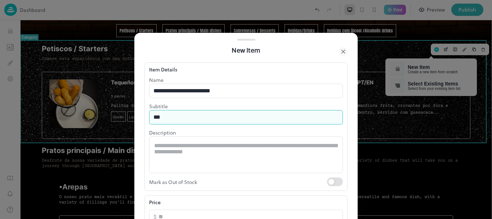
type input "*******"
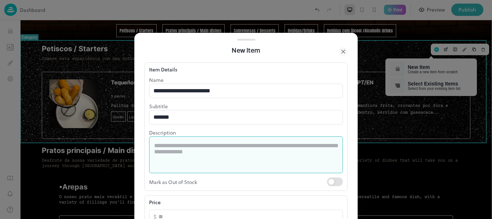
click at [197, 163] on textarea at bounding box center [246, 154] width 184 height 25
paste textarea "**********"
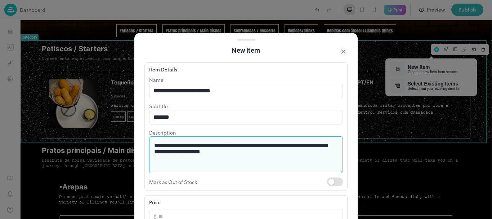
paste textarea "**********"
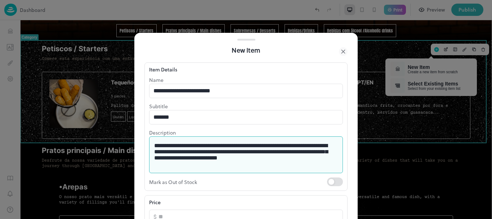
type textarea "**********"
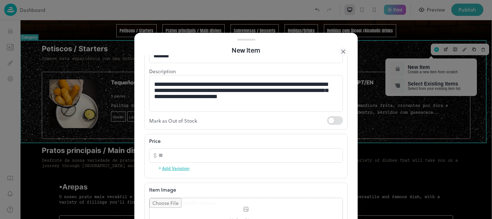
scroll to position [62, 0]
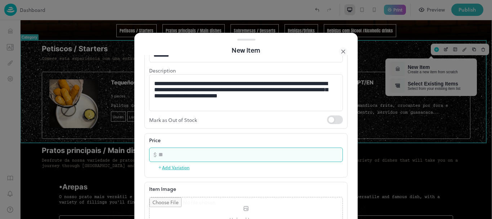
click at [207, 152] on input "number" at bounding box center [250, 154] width 184 height 14
type input "*"
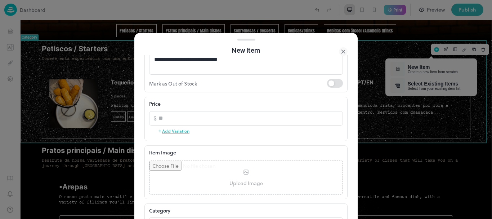
scroll to position [102, 0]
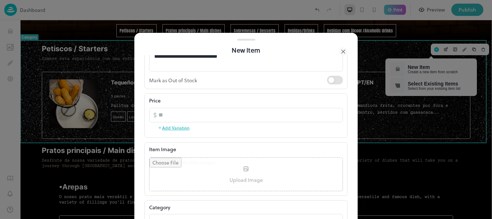
click at [245, 163] on input "file" at bounding box center [245, 173] width 193 height 33
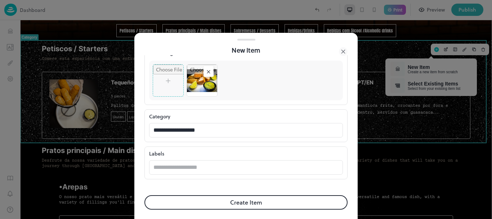
scroll to position [203, 0]
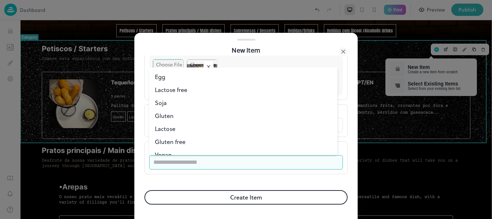
click at [256, 166] on input "text" at bounding box center [246, 162] width 194 height 14
click at [184, 139] on li "Gluten free" at bounding box center [243, 141] width 188 height 13
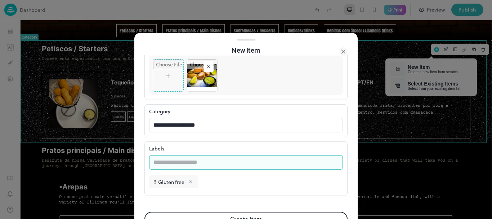
click at [191, 163] on input "text" at bounding box center [246, 162] width 194 height 14
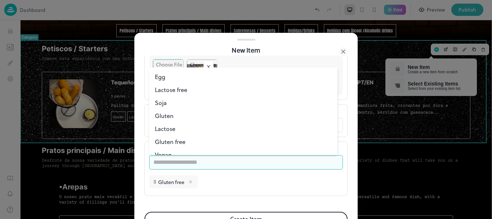
click at [190, 183] on icon at bounding box center [190, 181] width 3 height 3
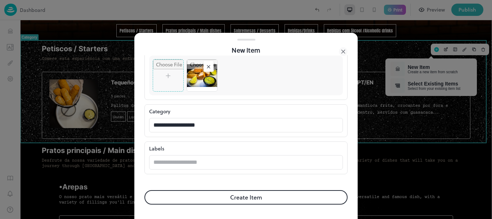
click at [190, 199] on button "Create Item" at bounding box center [245, 197] width 203 height 14
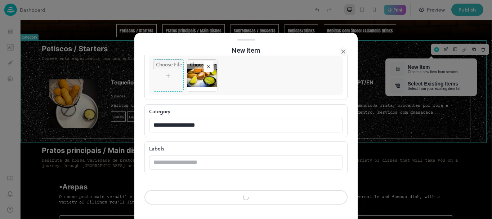
scroll to position [202, 0]
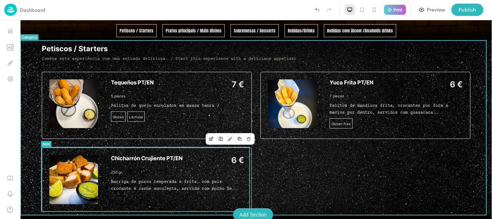
click at [243, 211] on div "Add Section" at bounding box center [253, 214] width 40 height 13
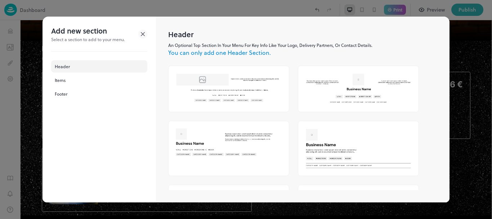
click at [461, 44] on div at bounding box center [246, 109] width 492 height 219
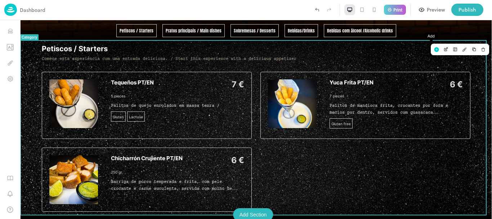
click at [434, 48] on rect "Add" at bounding box center [436, 49] width 5 height 5
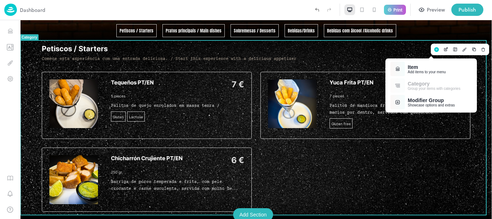
click at [413, 66] on div "Item" at bounding box center [427, 67] width 38 height 6
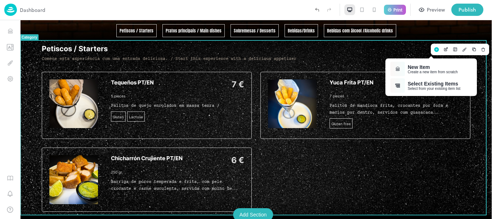
click at [413, 66] on div "New Item" at bounding box center [433, 67] width 50 height 6
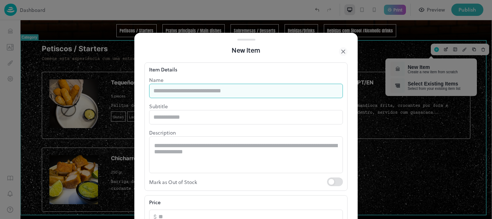
click at [222, 95] on input "text" at bounding box center [246, 91] width 194 height 14
type input "*"
type input "**********"
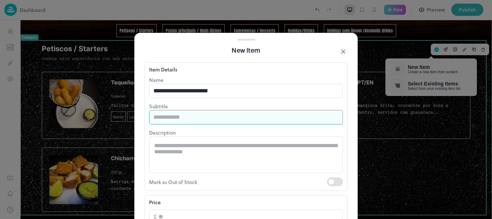
click at [213, 119] on input "text" at bounding box center [246, 117] width 194 height 14
type input "********"
click at [198, 148] on textarea at bounding box center [246, 154] width 184 height 25
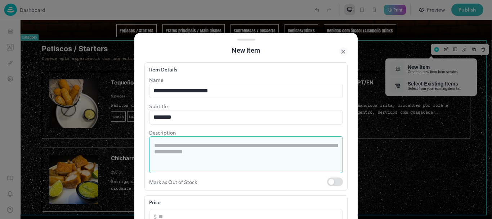
paste textarea "**********"
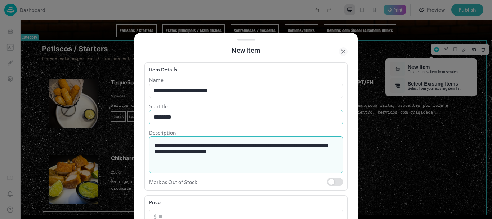
paste textarea "**********"
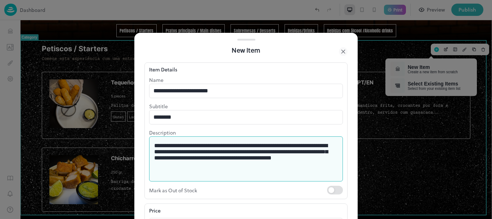
type textarea "**********"
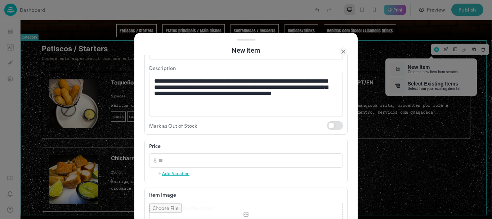
scroll to position [65, 0]
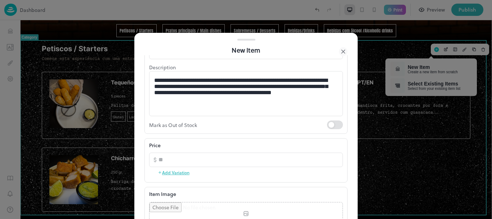
click at [288, 169] on div "Price ​ ​ Add Variation" at bounding box center [246, 159] width 194 height 36
click at [288, 158] on input "number" at bounding box center [250, 159] width 184 height 14
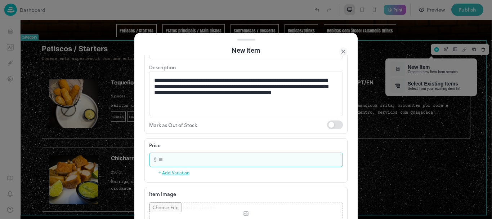
type input "*"
click at [262, 213] on input "file" at bounding box center [245, 218] width 193 height 33
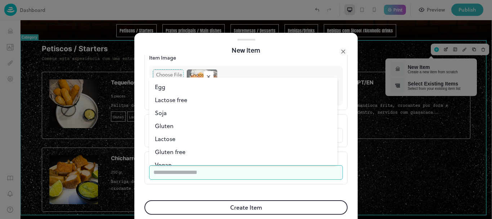
click at [292, 171] on input "text" at bounding box center [246, 172] width 194 height 14
click at [166, 149] on li "Gluten free" at bounding box center [243, 151] width 188 height 13
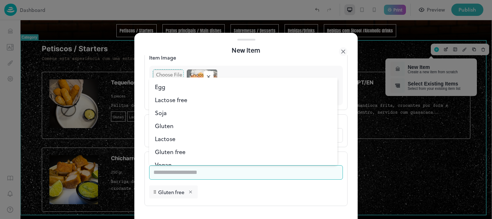
click at [175, 172] on input "text" at bounding box center [246, 172] width 194 height 14
click at [189, 190] on icon at bounding box center [190, 191] width 5 height 5
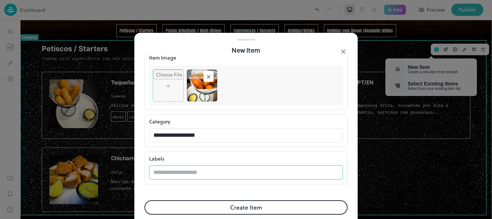
click at [176, 173] on input "text" at bounding box center [246, 172] width 194 height 14
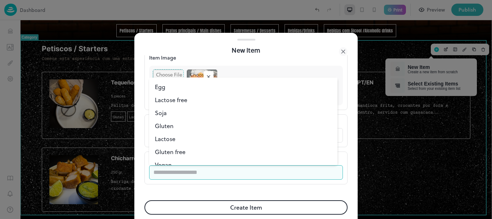
click at [174, 141] on li "Lactose" at bounding box center [243, 138] width 188 height 13
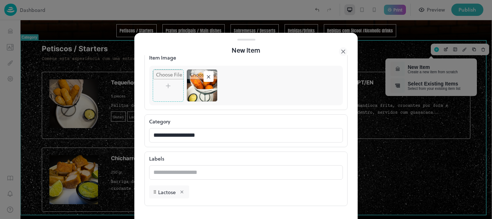
scroll to position [233, 0]
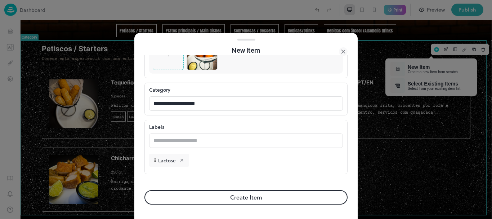
click at [270, 193] on button "Create Item" at bounding box center [245, 197] width 203 height 14
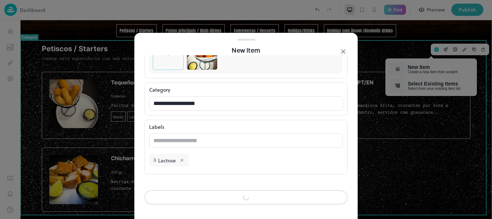
scroll to position [232, 0]
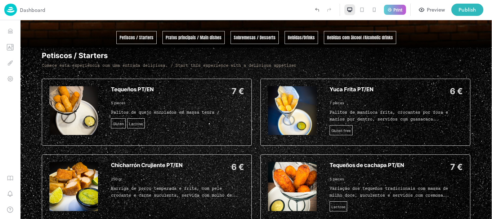
scroll to position [163, 0]
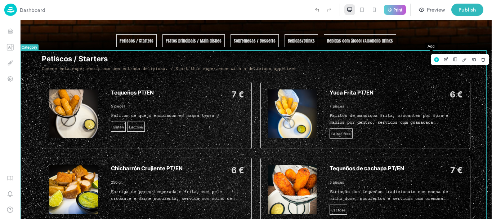
click at [433, 62] on div "Add" at bounding box center [436, 60] width 6 height 6
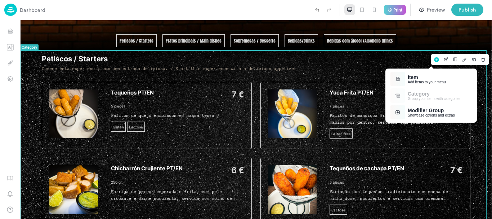
click at [415, 79] on div "Item" at bounding box center [427, 77] width 38 height 6
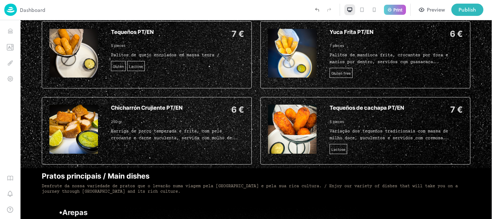
scroll to position [190, 0]
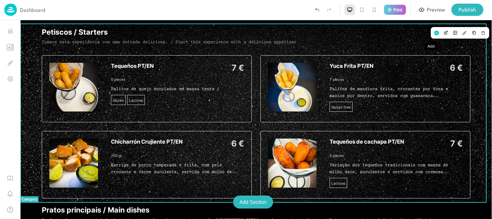
click at [434, 32] on rect "Add" at bounding box center [436, 33] width 5 height 5
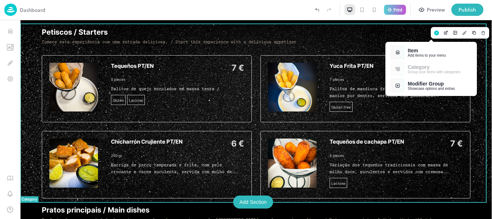
click at [416, 49] on div "Item" at bounding box center [427, 51] width 38 height 6
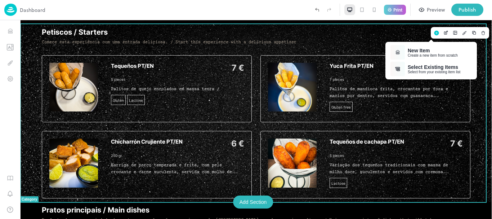
click at [416, 49] on div "New Item" at bounding box center [433, 51] width 50 height 6
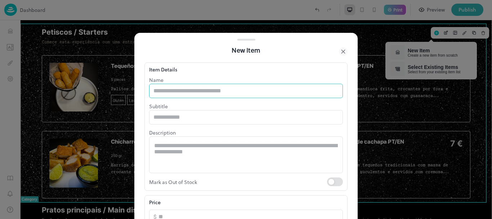
click at [177, 90] on input "text" at bounding box center [246, 91] width 194 height 14
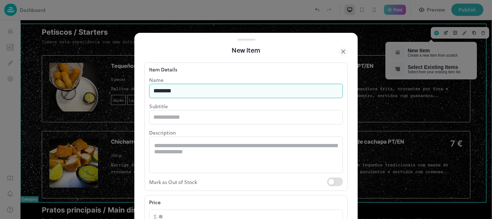
type input "**********"
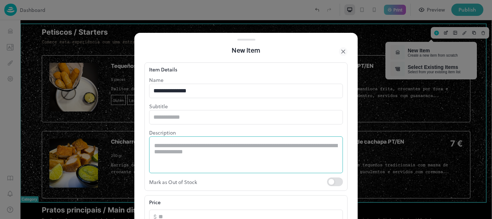
click at [211, 139] on div "* ​" at bounding box center [246, 154] width 194 height 37
click at [342, 49] on icon at bounding box center [343, 51] width 9 height 9
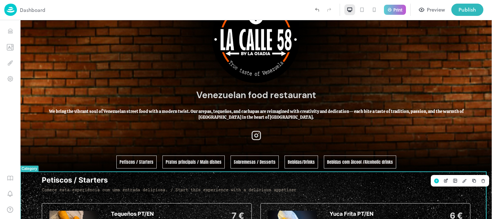
scroll to position [73, 0]
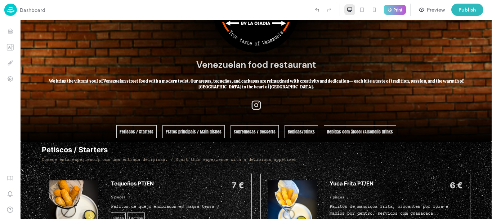
click at [436, 7] on div "Preview" at bounding box center [436, 10] width 18 height 8
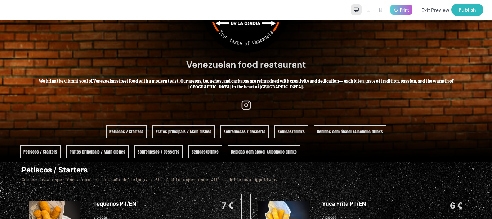
click at [135, 132] on span "Petiscos / Starters" at bounding box center [126, 131] width 34 height 6
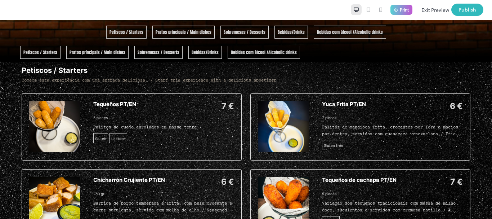
scroll to position [174, 0]
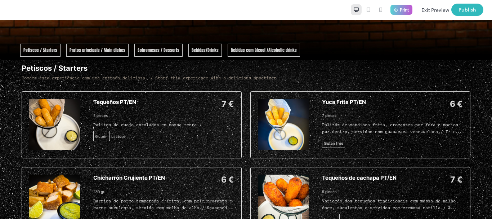
click at [129, 44] on div "Pratos principais / Main dishes" at bounding box center [97, 50] width 62 height 13
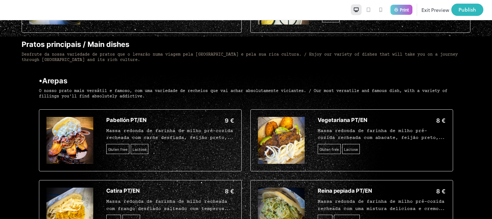
scroll to position [369, 0]
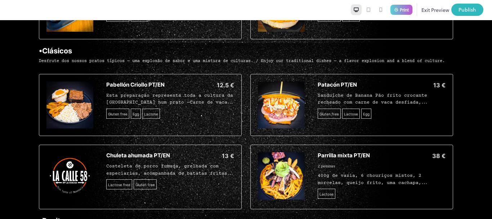
scroll to position [765, 0]
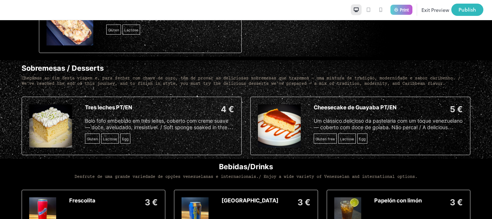
scroll to position [1074, 0]
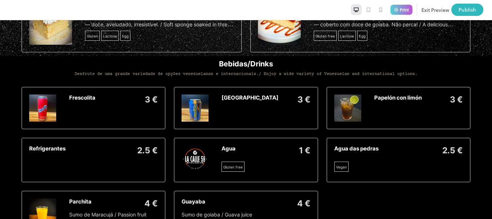
scroll to position [1177, 0]
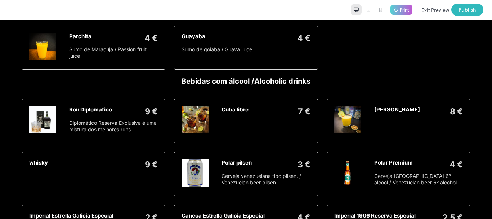
scroll to position [1334, 0]
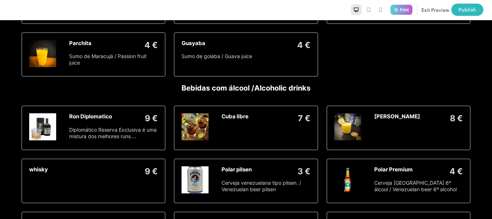
click at [417, 84] on div "Bebidas com álcool /Alcoholic drinks" at bounding box center [246, 95] width 449 height 22
click at [432, 8] on button "Exit Preview" at bounding box center [435, 10] width 28 height 12
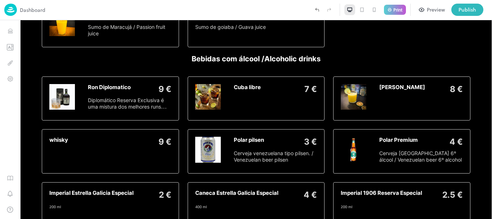
scroll to position [1320, 0]
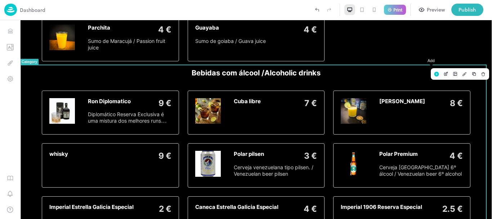
click at [434, 72] on rect "Add" at bounding box center [436, 74] width 5 height 5
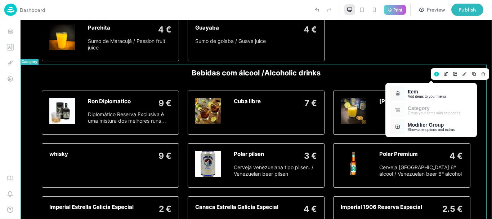
click at [416, 90] on div "Item" at bounding box center [427, 92] width 38 height 6
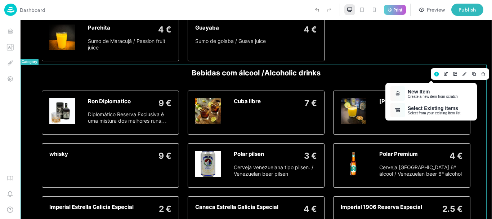
click at [416, 90] on div "New Item" at bounding box center [433, 92] width 50 height 6
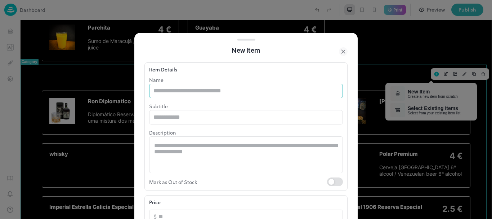
click at [227, 92] on input "text" at bounding box center [246, 91] width 194 height 14
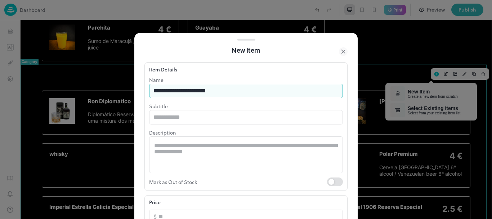
type input "**********"
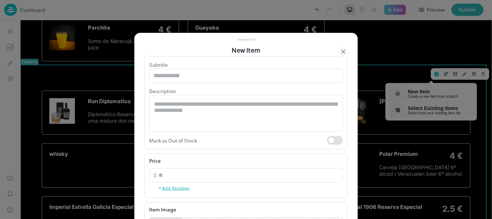
scroll to position [54, 0]
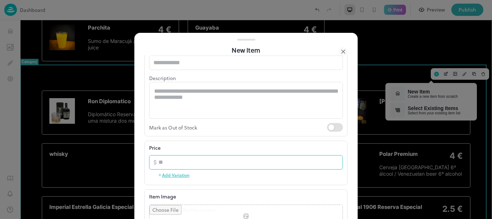
click at [212, 165] on input "number" at bounding box center [250, 162] width 184 height 14
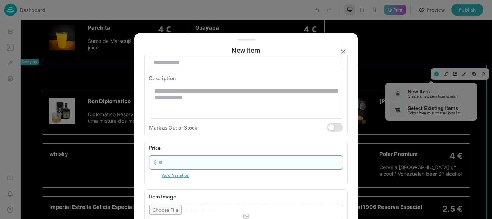
type input "*"
type input "***"
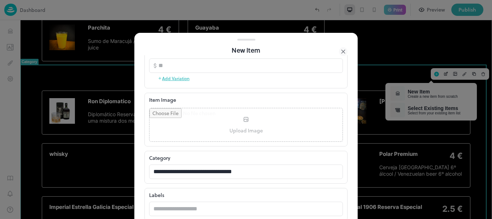
scroll to position [197, 0]
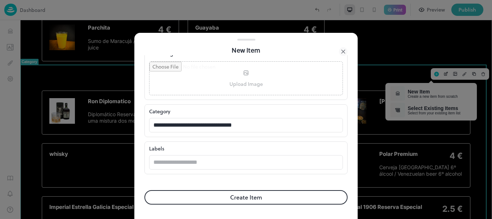
click at [281, 196] on button "Create Item" at bounding box center [245, 197] width 203 height 14
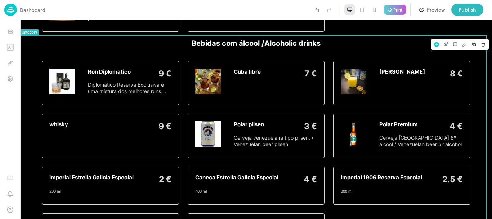
scroll to position [1347, 0]
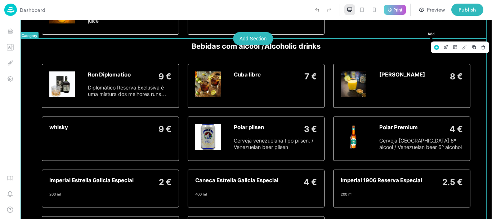
click at [433, 45] on icon "Add" at bounding box center [436, 47] width 6 height 5
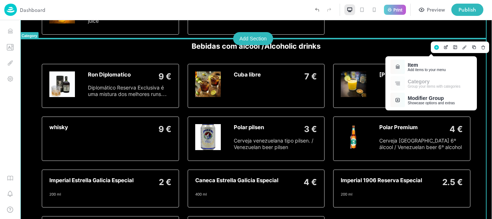
click at [417, 60] on div "Item Add items to your menu" at bounding box center [430, 66] width 87 height 17
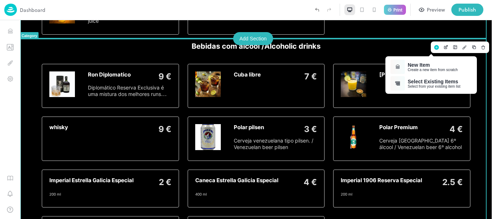
click at [417, 60] on div "New Item Create a new item from scratch" at bounding box center [430, 66] width 87 height 17
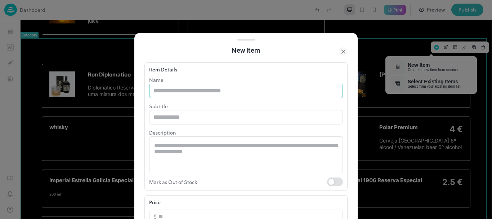
click at [283, 92] on input "text" at bounding box center [246, 91] width 194 height 14
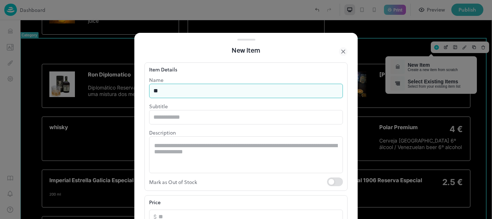
type input "***"
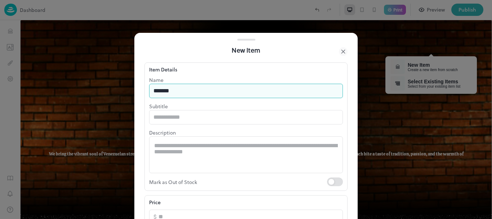
scroll to position [1347, 0]
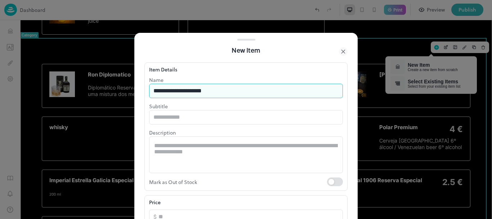
type input "**********"
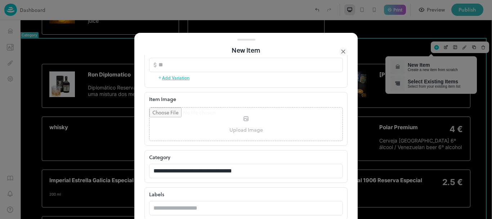
scroll to position [136, 0]
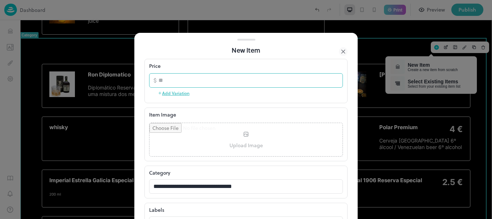
click at [201, 82] on input "number" at bounding box center [250, 80] width 184 height 14
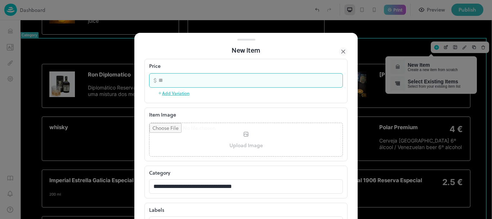
type input "*"
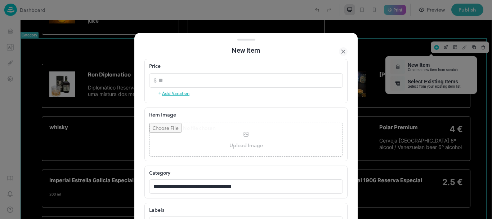
scroll to position [197, 0]
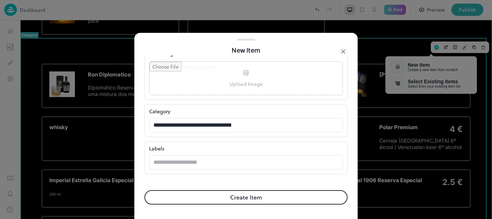
click at [302, 193] on button "Create Item" at bounding box center [245, 197] width 203 height 14
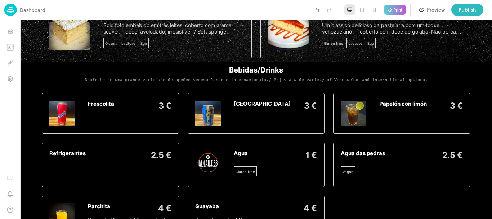
scroll to position [1135, 0]
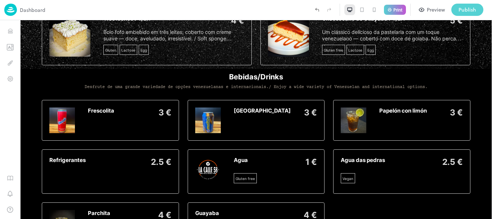
click at [465, 11] on div "Publish" at bounding box center [467, 10] width 18 height 8
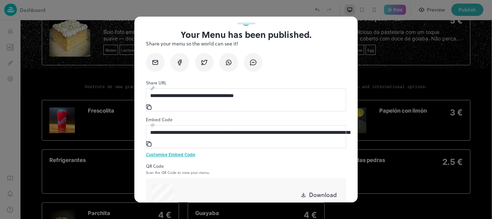
scroll to position [40, 0]
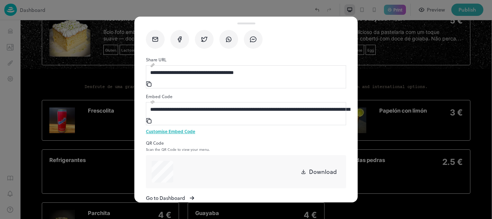
click at [194, 194] on button "Go to Dashboard" at bounding box center [170, 198] width 48 height 8
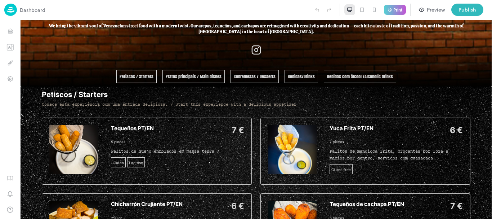
scroll to position [144, 0]
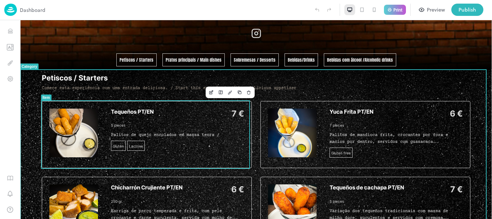
click at [180, 122] on div "Tequeños PT/EN 7 € 5 pieces Palitos de quejo enrolados [PERSON_NAME] tenra / Gl…" at bounding box center [177, 130] width 133 height 45
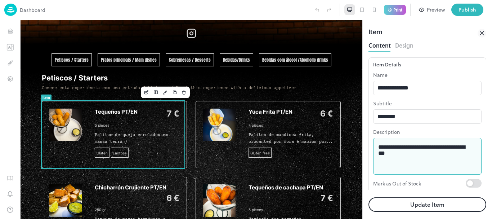
click at [414, 148] on textarea "**********" at bounding box center [424, 156] width 93 height 25
type textarea "**********"
click at [410, 201] on button "Update Item" at bounding box center [427, 204] width 118 height 14
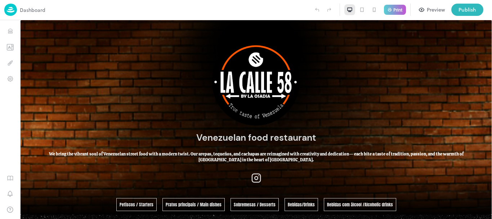
scroll to position [144, 0]
